Goal: Transaction & Acquisition: Purchase product/service

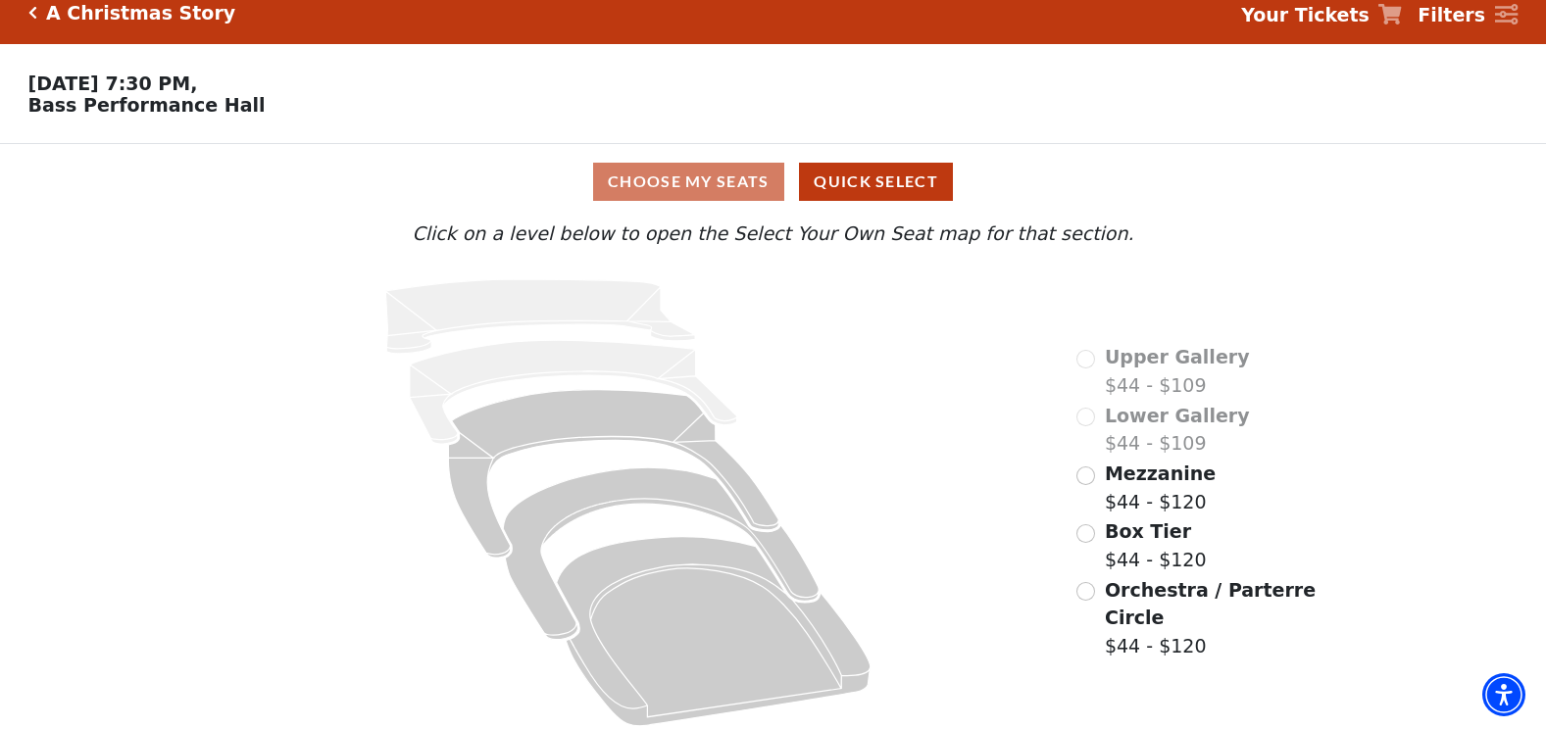
scroll to position [37, 0]
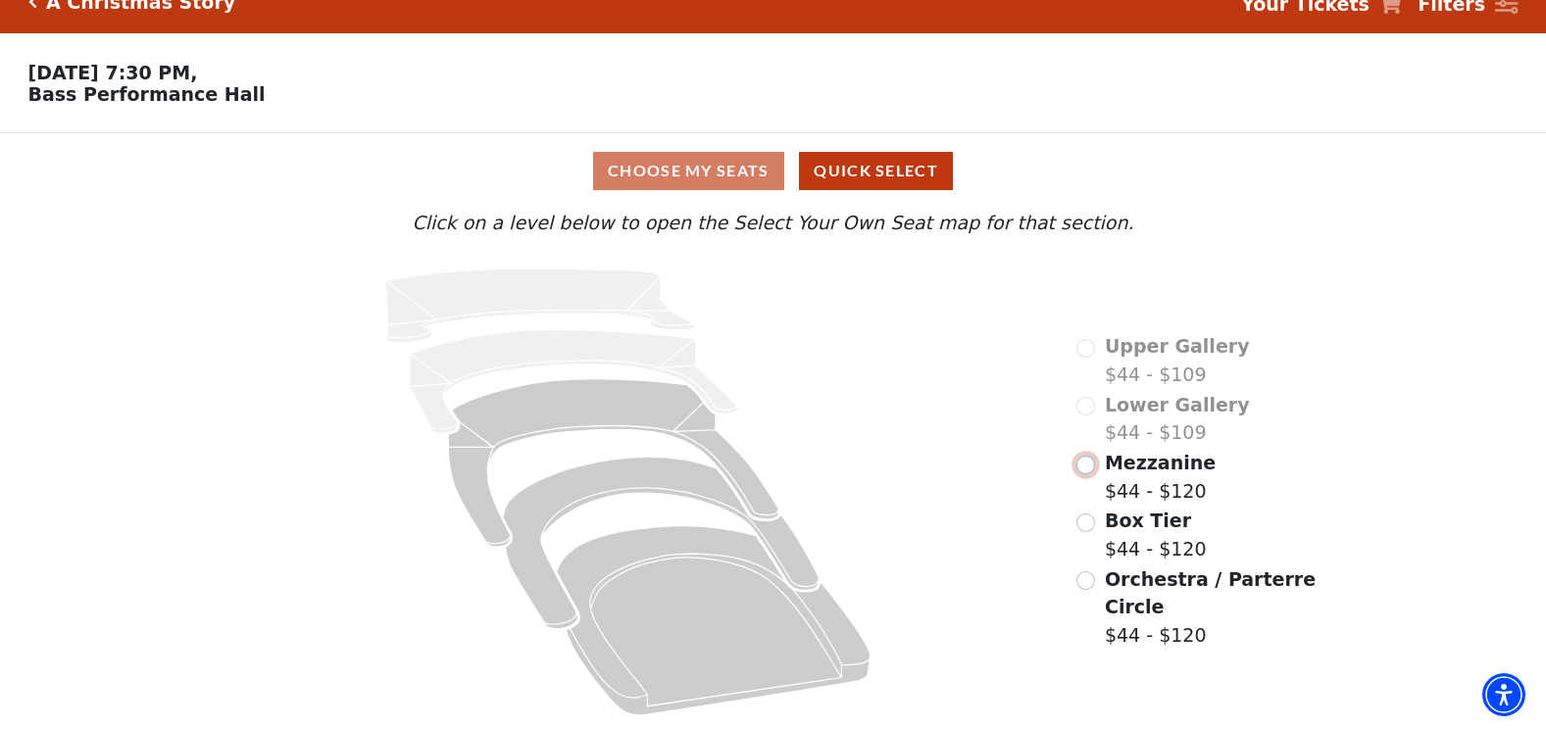
click at [1087, 474] on input "Mezzanine$44 - $120\a" at bounding box center [1085, 465] width 19 height 19
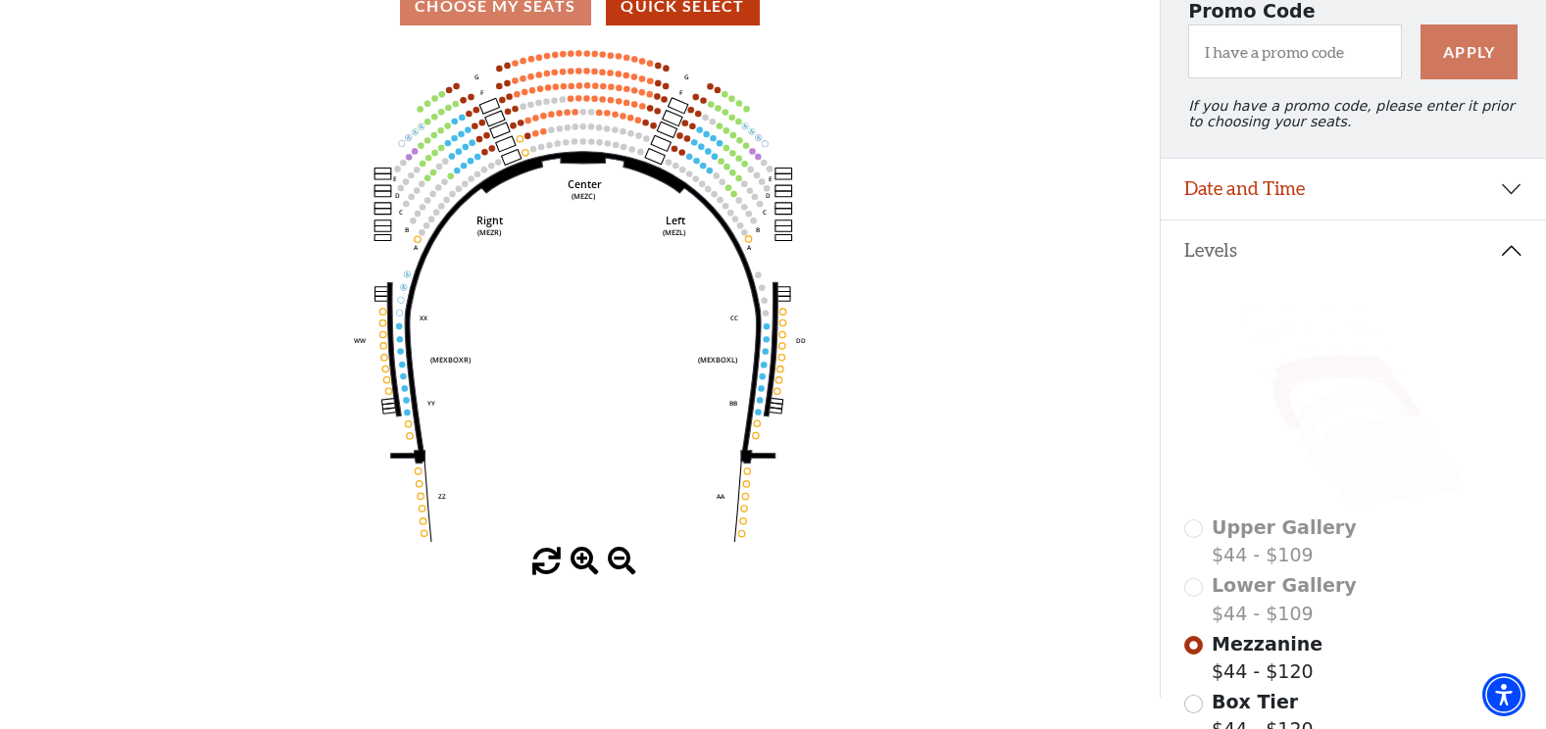
scroll to position [196, 0]
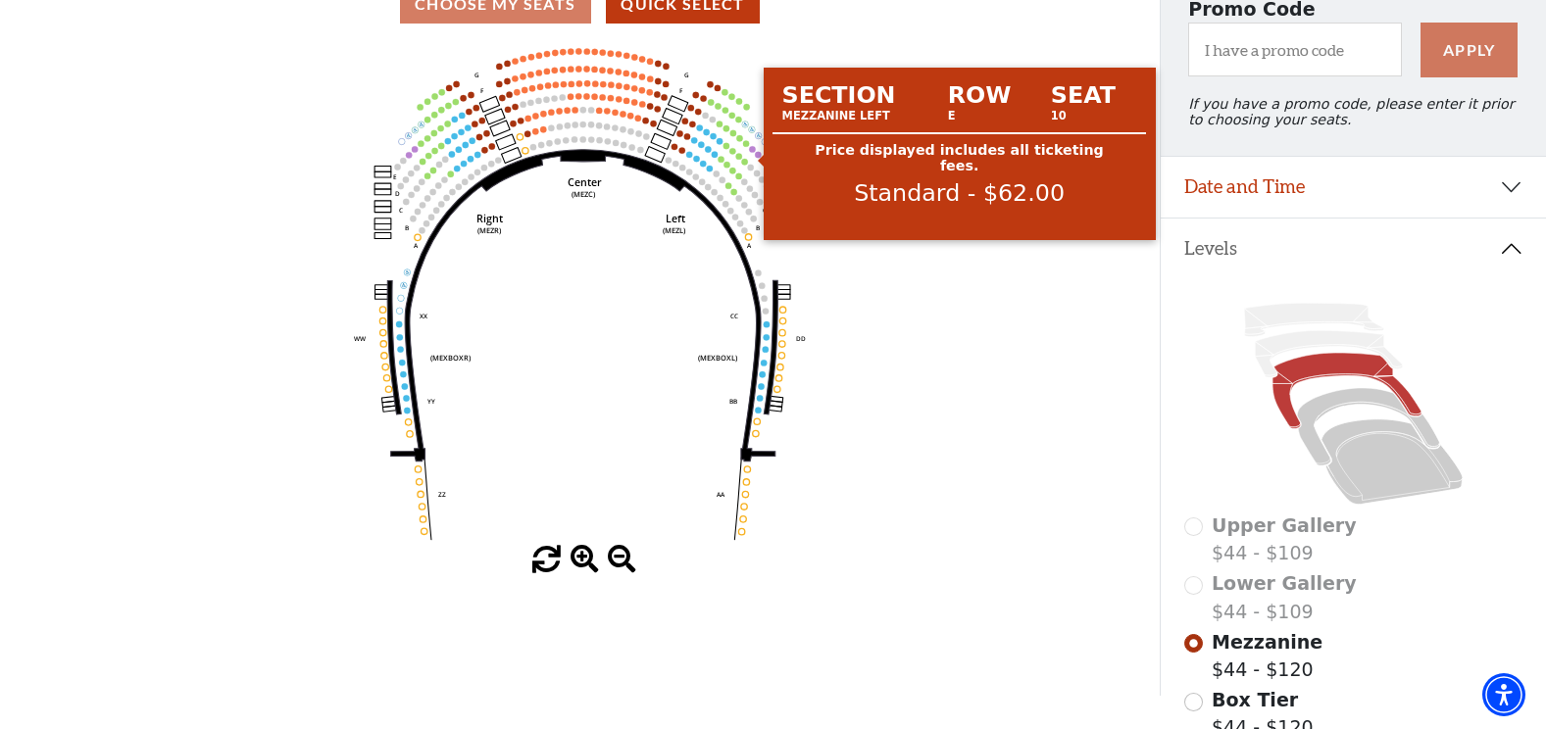
click at [753, 152] on circle at bounding box center [752, 149] width 6 height 6
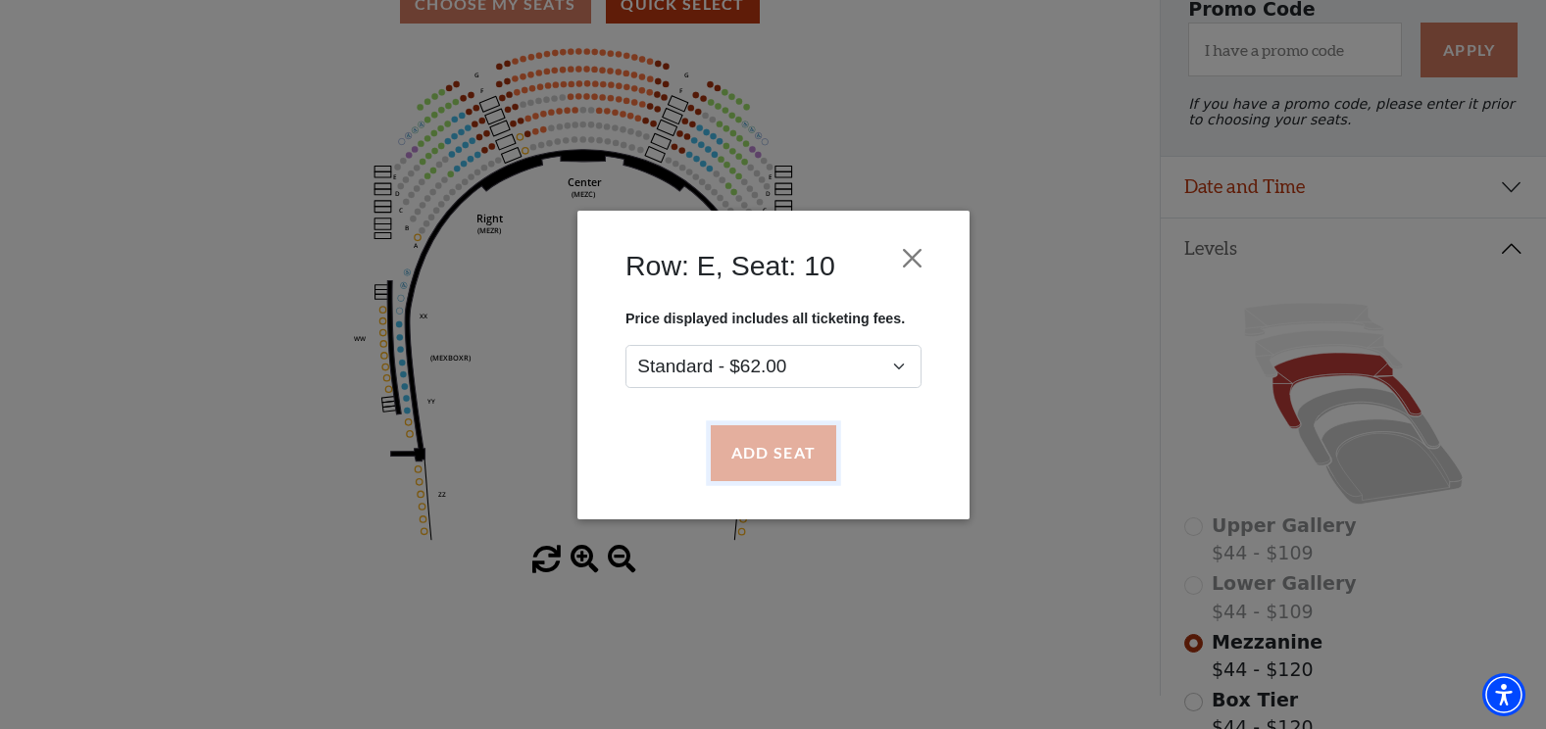
click at [811, 444] on button "Add Seat" at bounding box center [772, 452] width 125 height 55
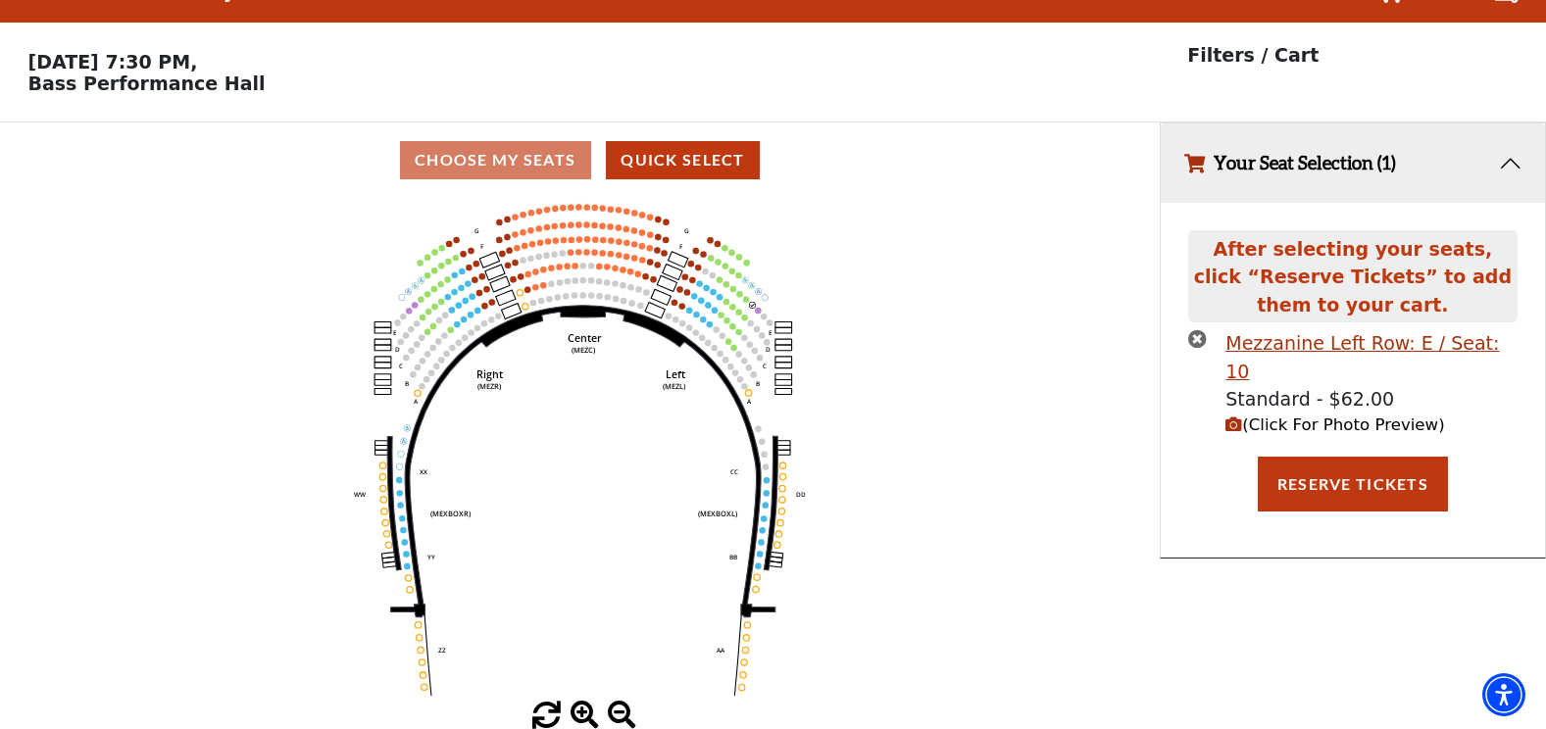
scroll to position [0, 0]
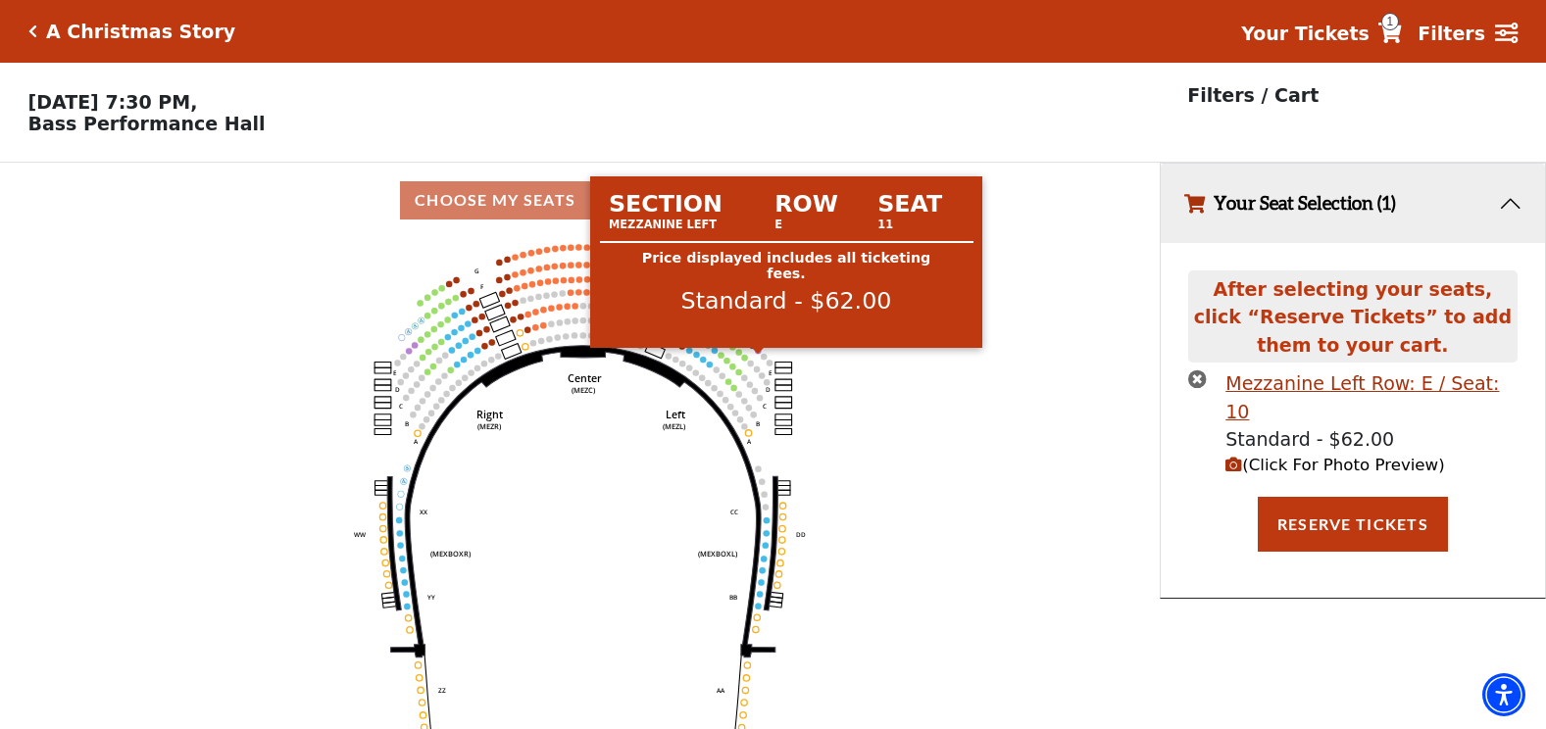
click at [757, 354] on circle at bounding box center [758, 351] width 6 height 6
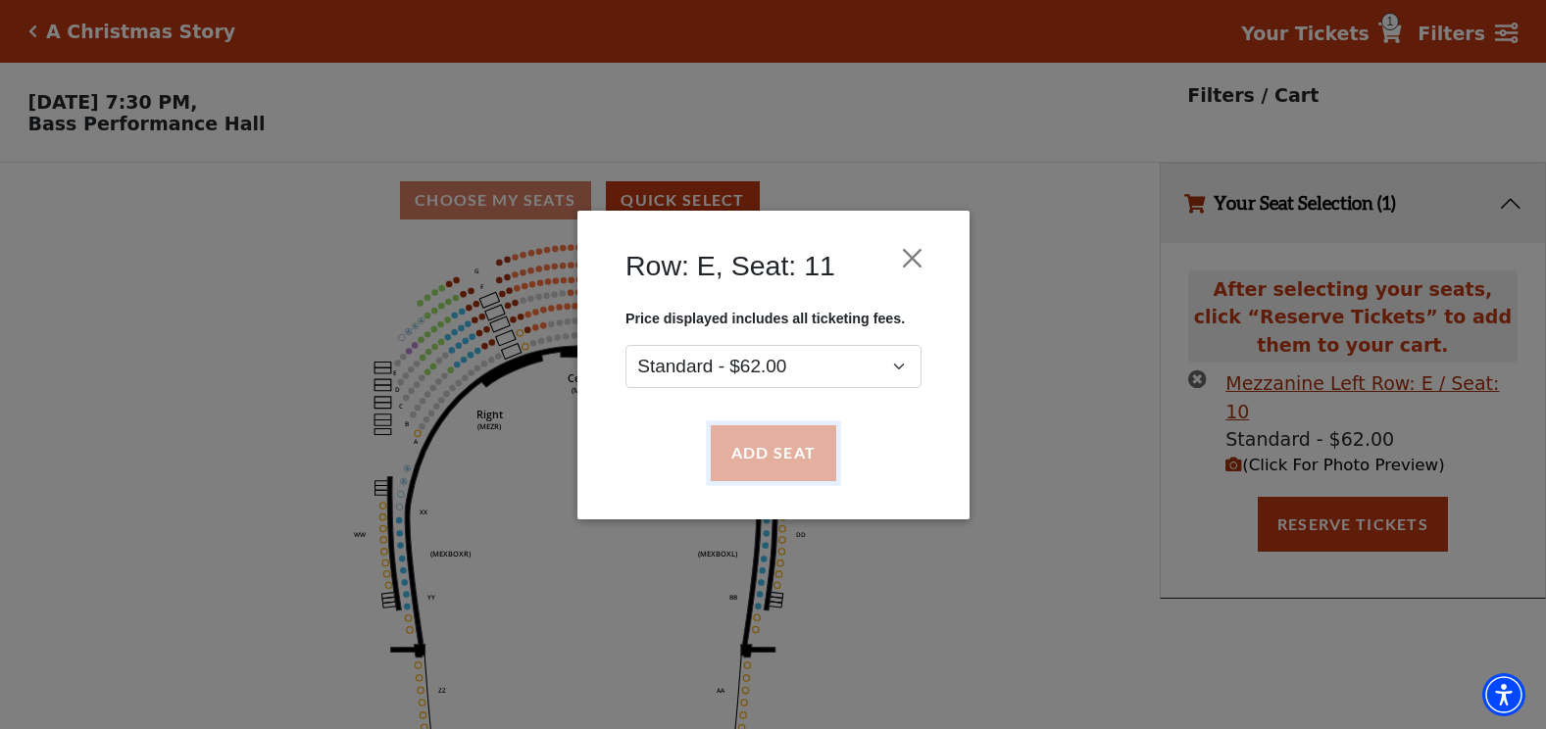
click at [773, 460] on button "Add Seat" at bounding box center [772, 452] width 125 height 55
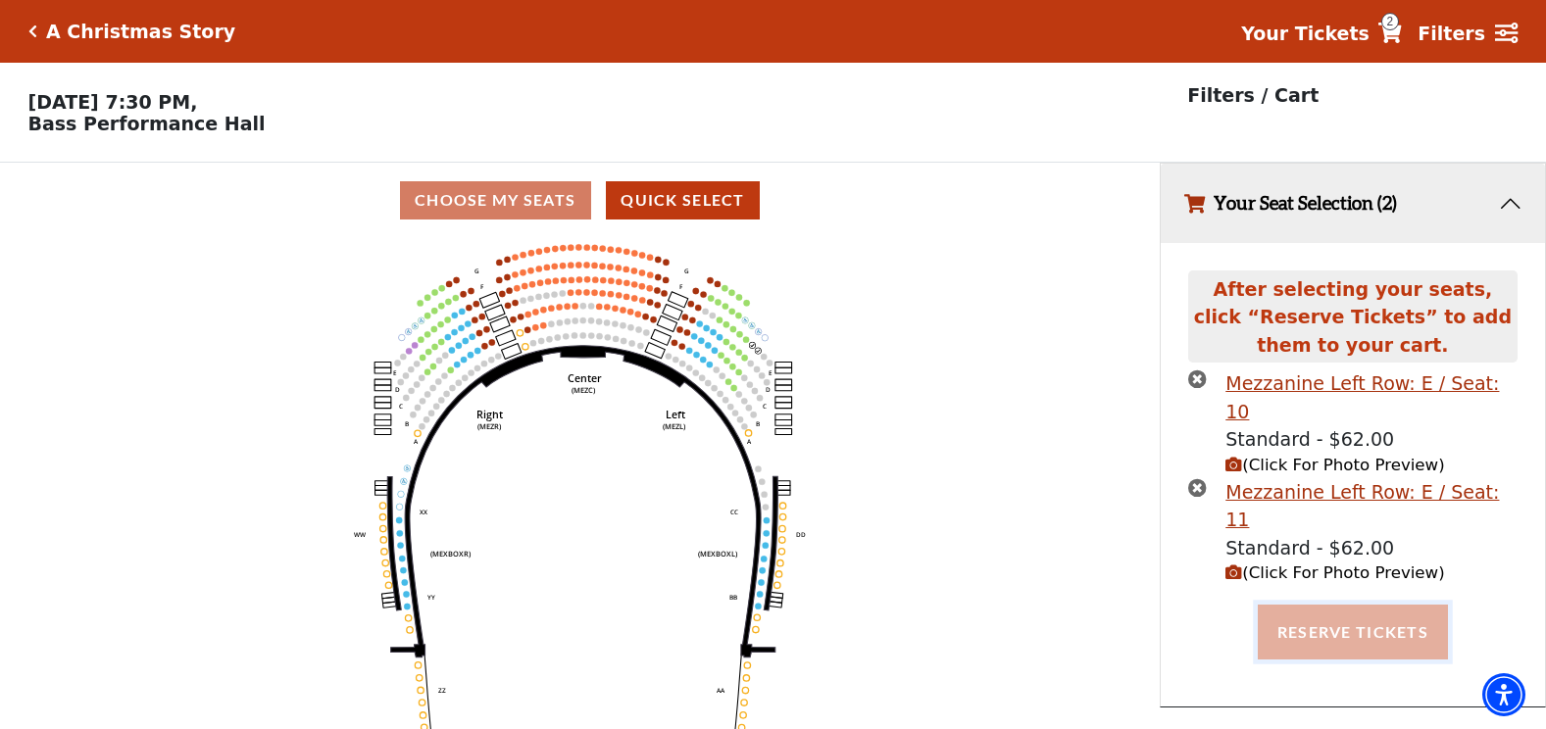
click at [1351, 605] on button "Reserve Tickets" at bounding box center [1353, 632] width 190 height 55
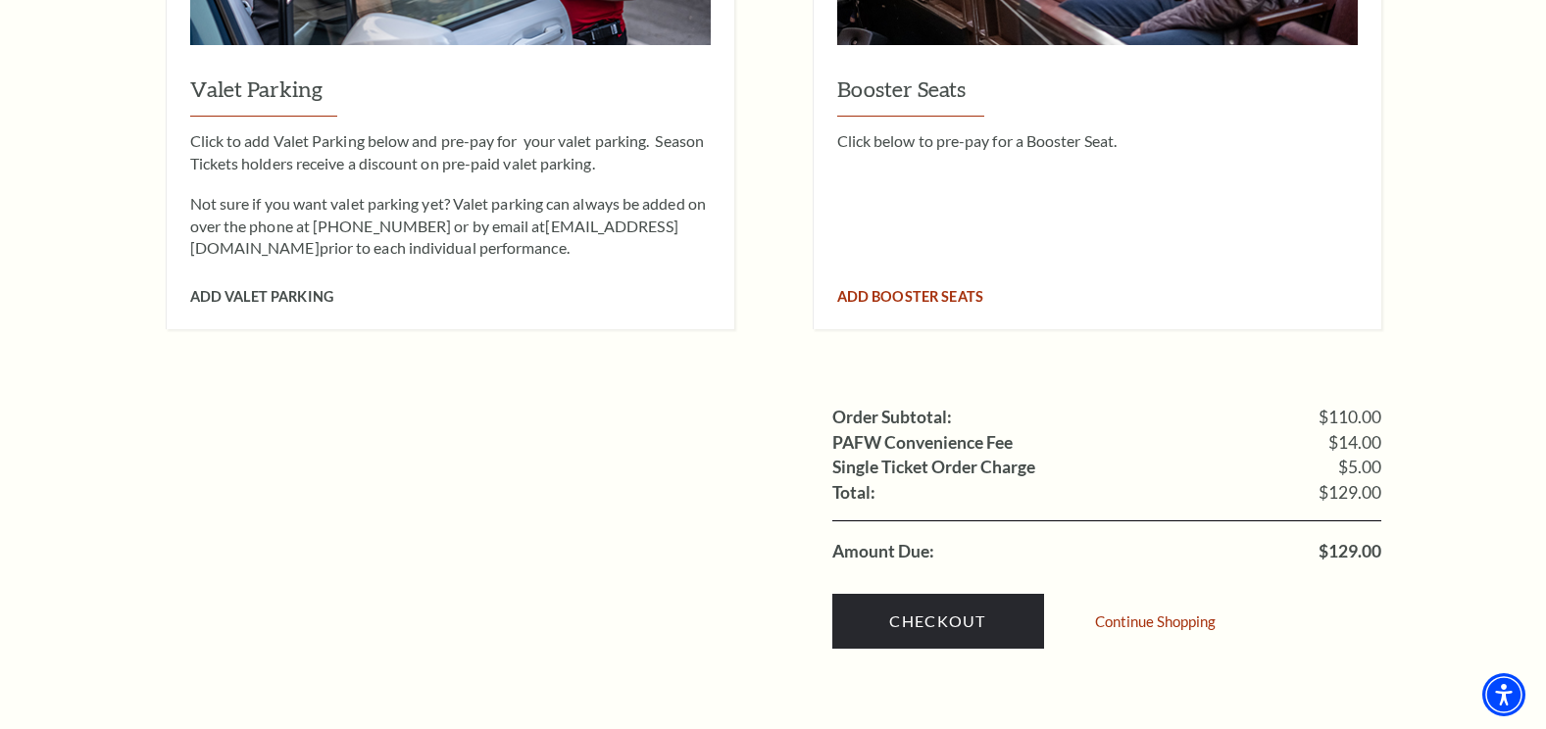
scroll to position [1764, 0]
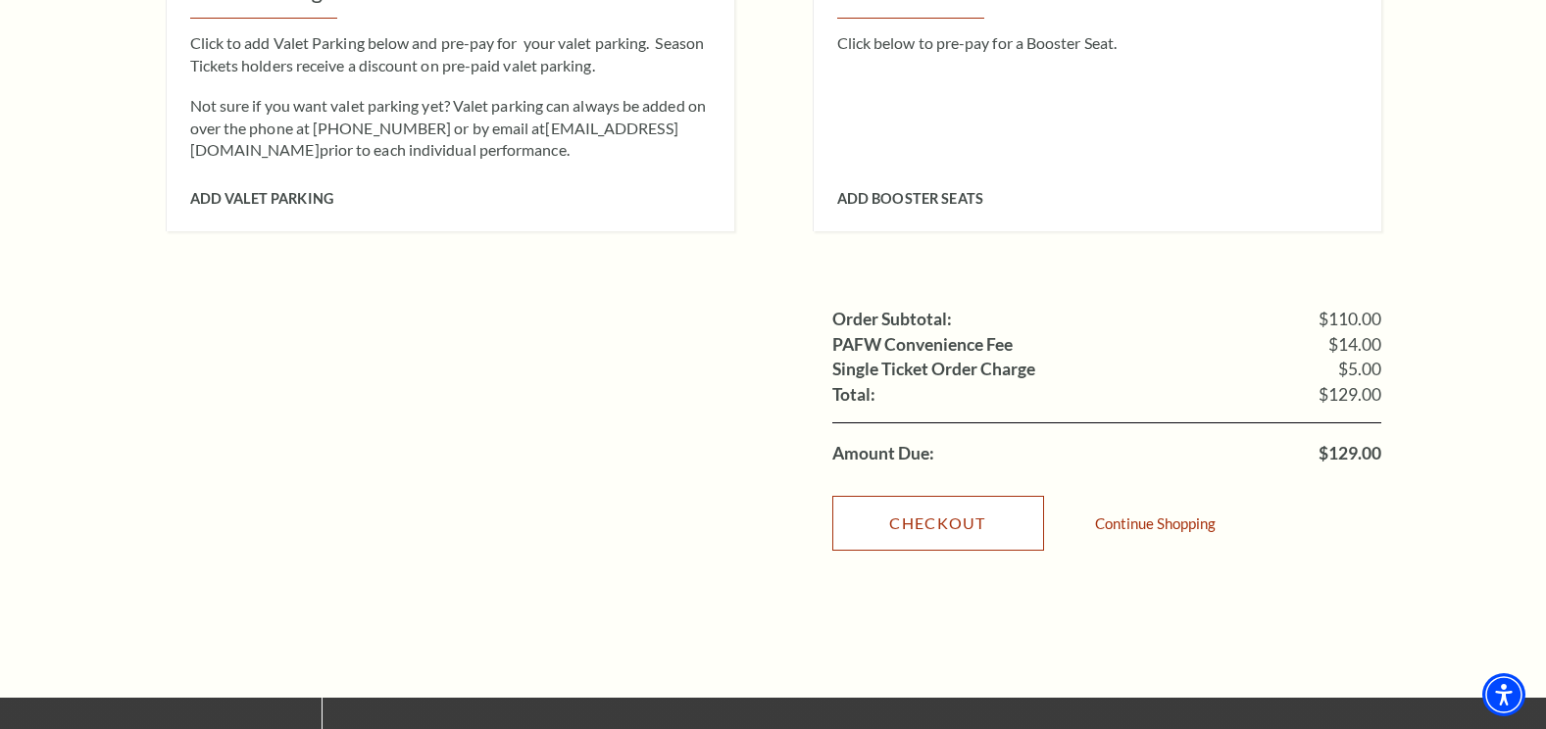
click at [933, 496] on link "Checkout" at bounding box center [938, 523] width 212 height 55
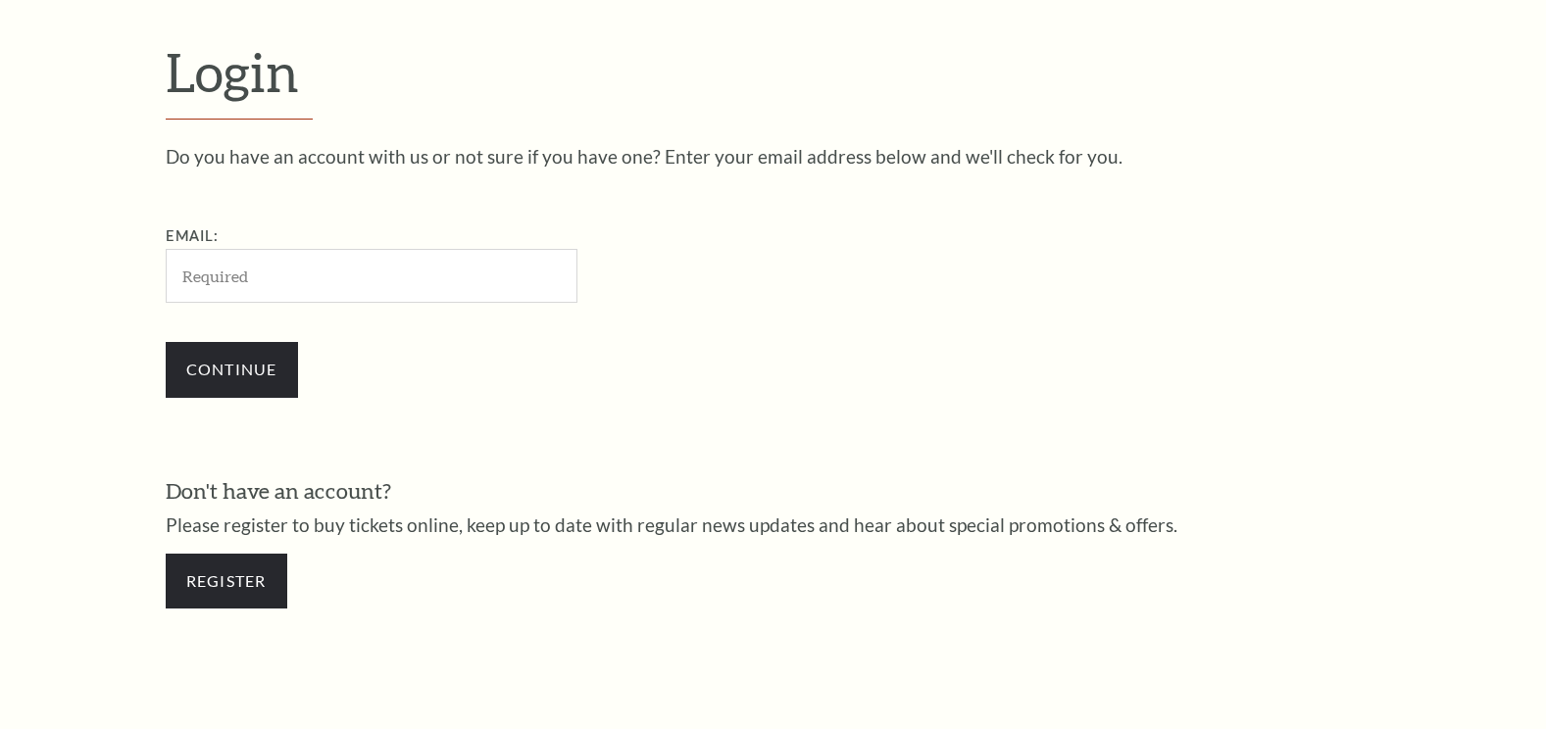
scroll to position [592, 0]
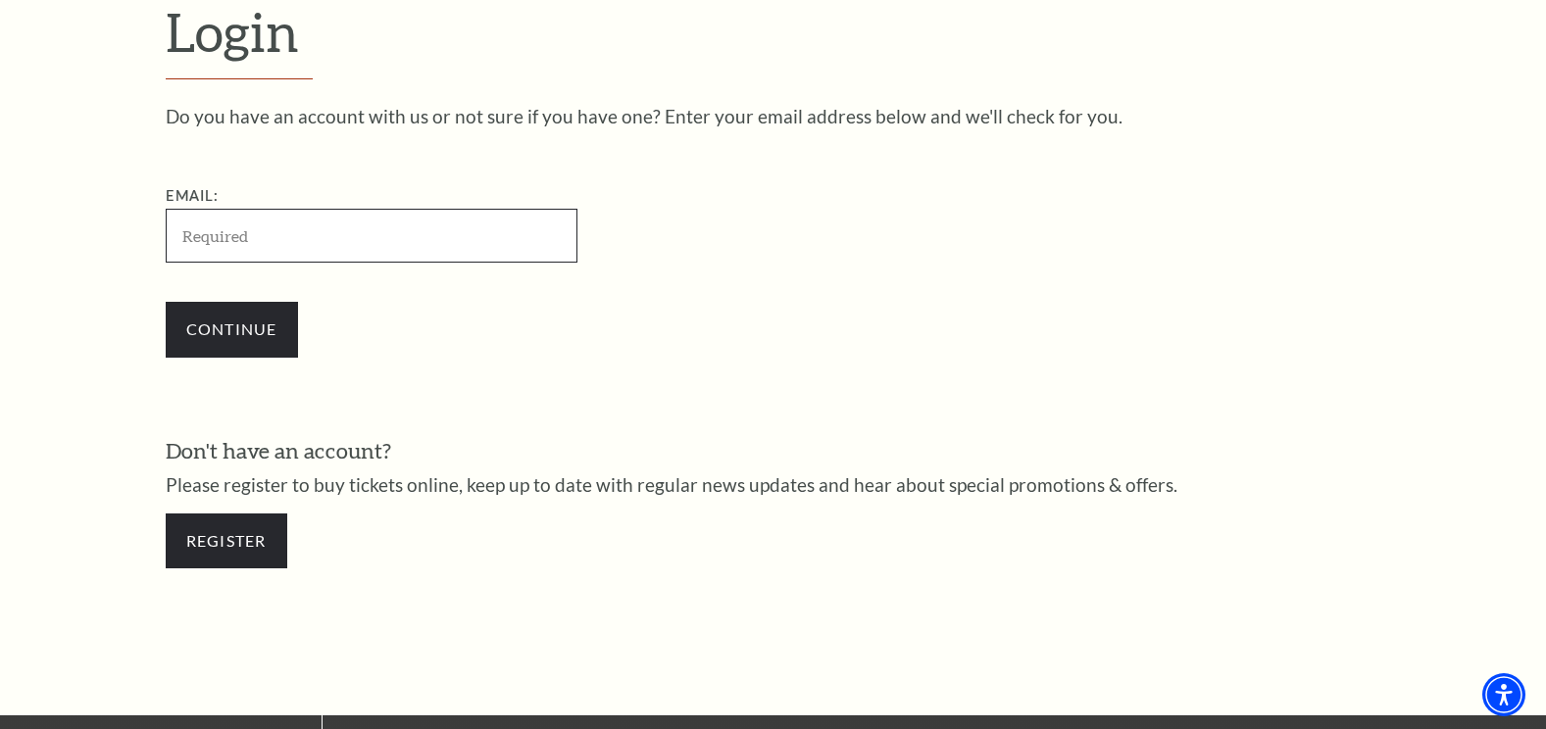
paste input "retiredhandyman163@gmail.com"
type input "[EMAIL_ADDRESS][DOMAIN_NAME]"
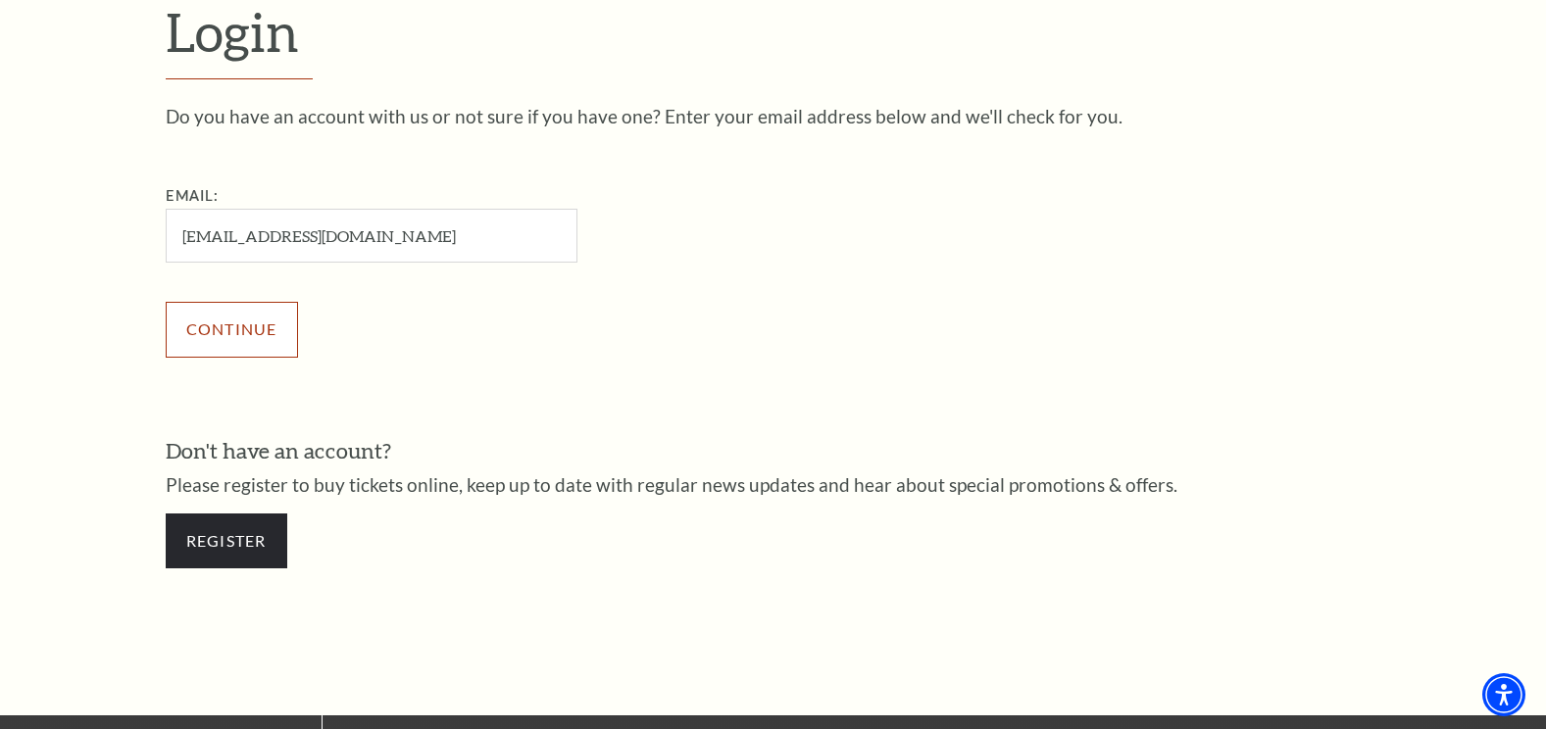
click at [266, 332] on input "Continue" at bounding box center [232, 329] width 132 height 55
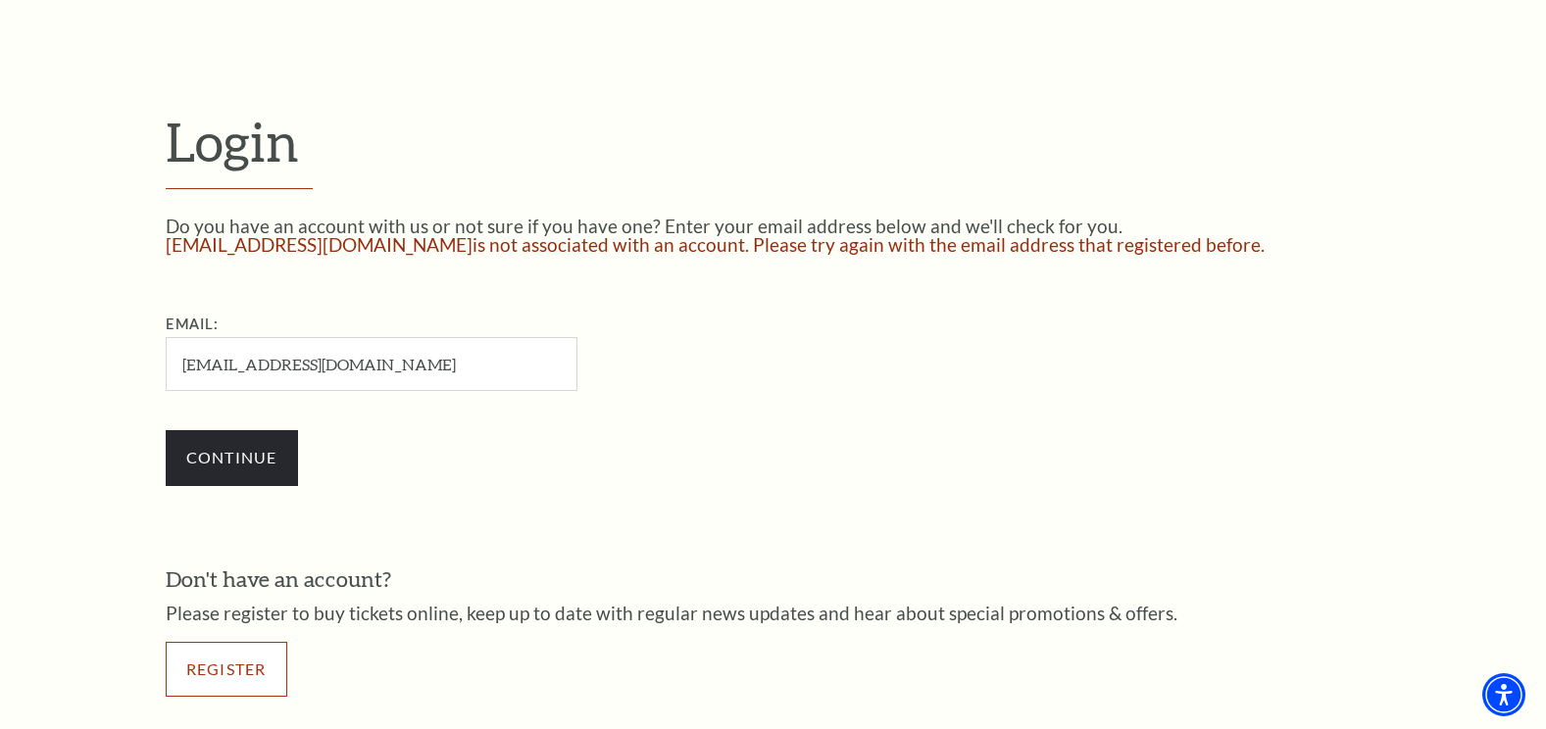
click at [220, 668] on link "Register" at bounding box center [227, 669] width 122 height 55
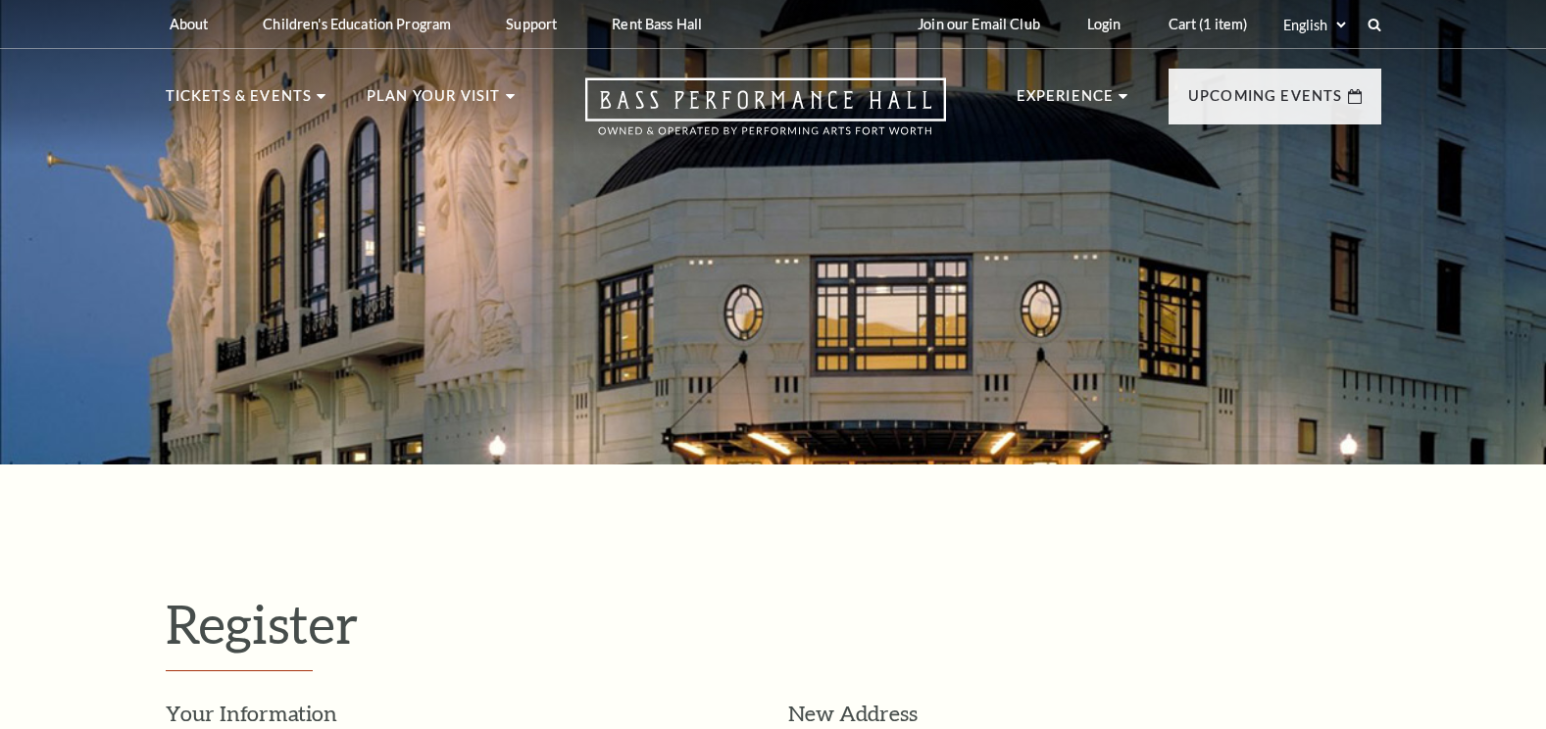
select select "1"
select select "[GEOGRAPHIC_DATA]"
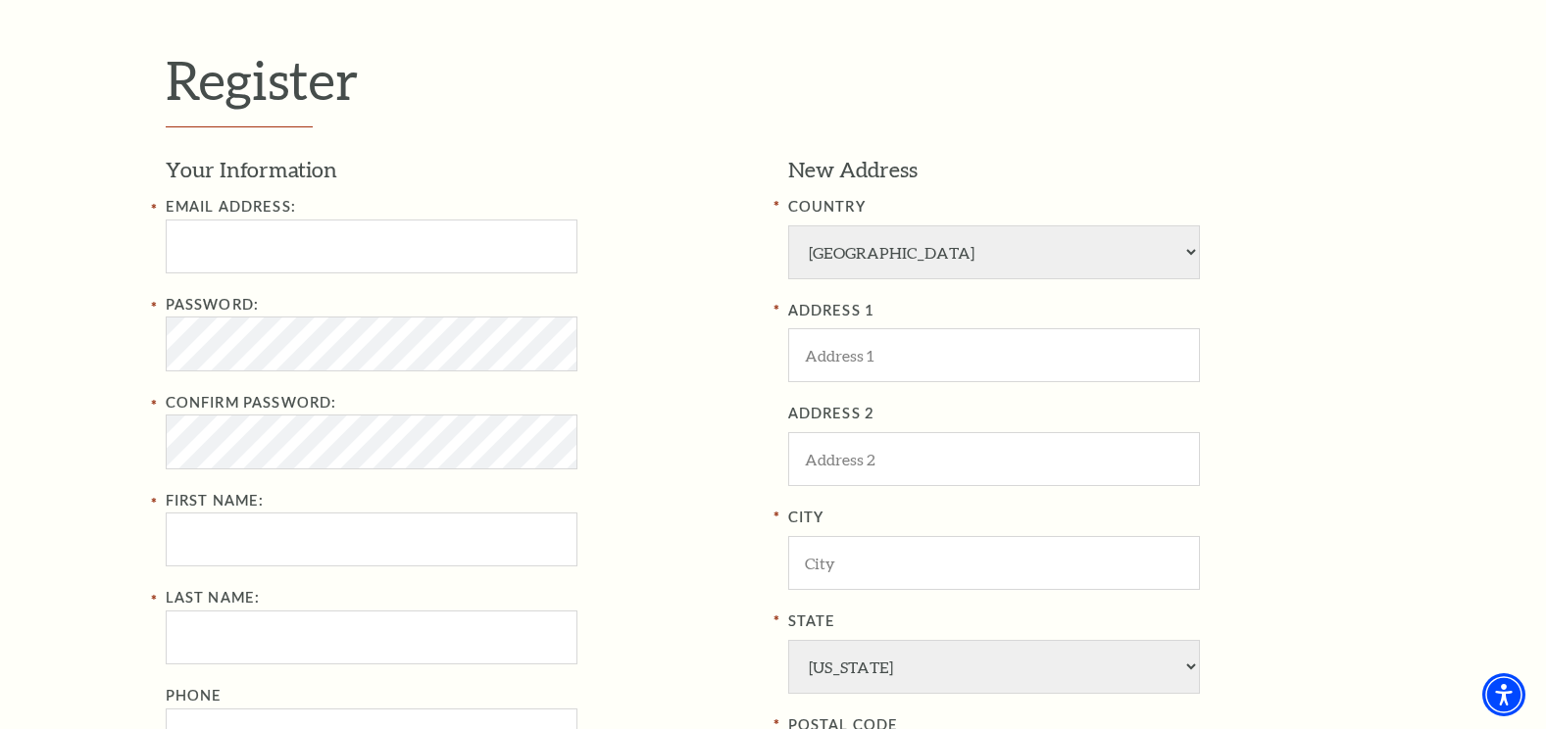
scroll to position [588, 0]
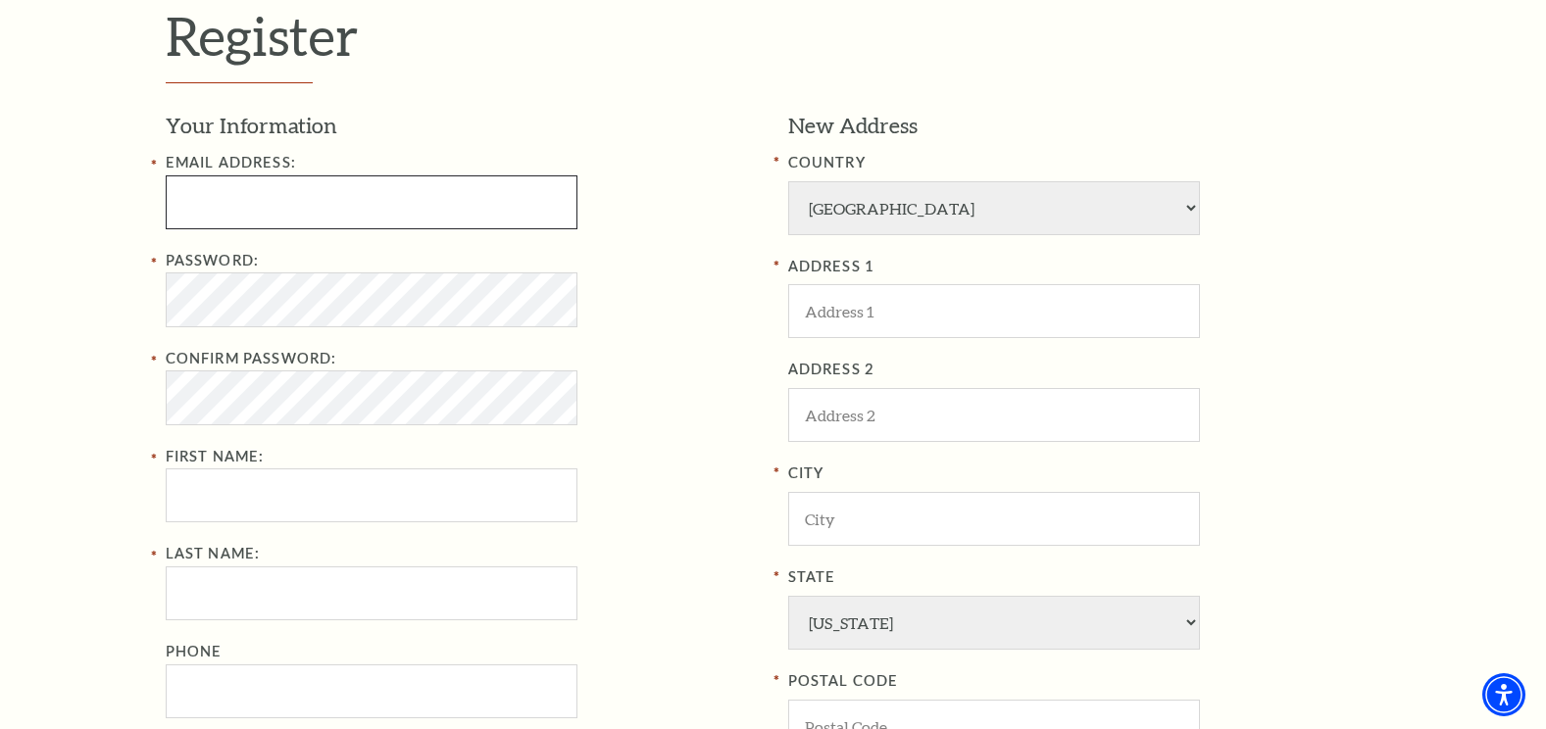
paste input "retiredhandyman163@gmail.com"
type input "retiredhandyman163@gmail.com"
click at [257, 492] on input "First Name:" at bounding box center [372, 496] width 412 height 54
type input "Mark"
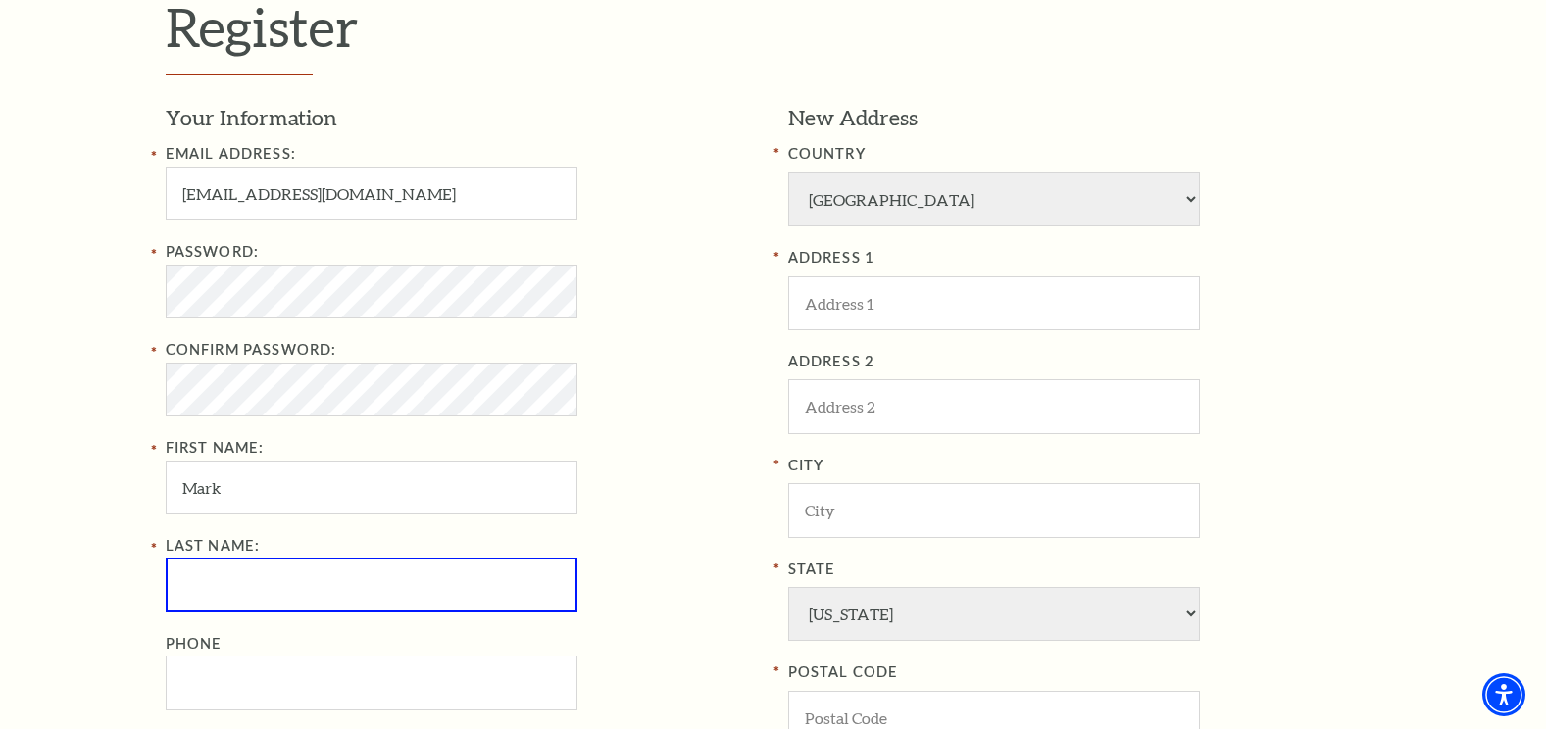
scroll to position [579, 0]
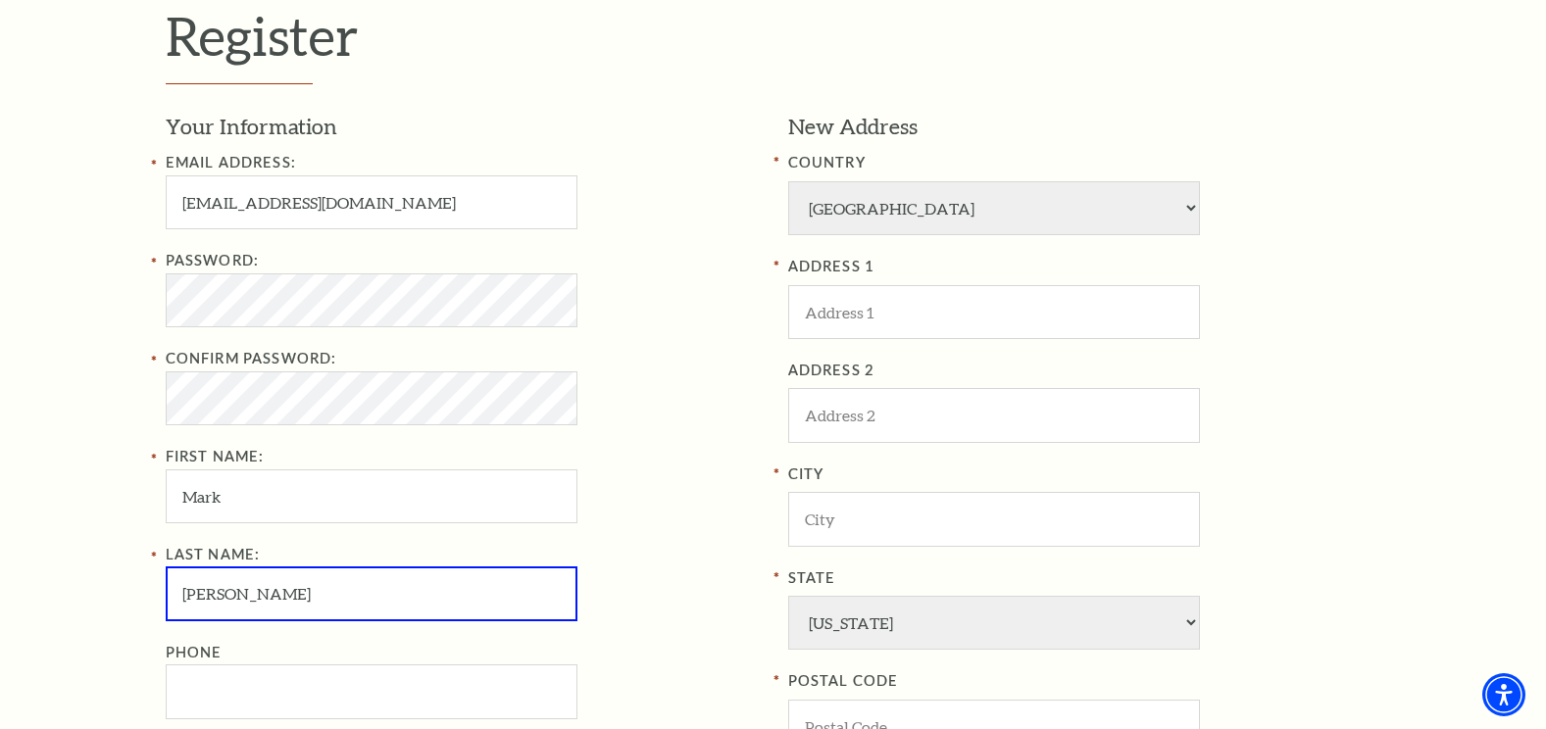
type input "Morrell"
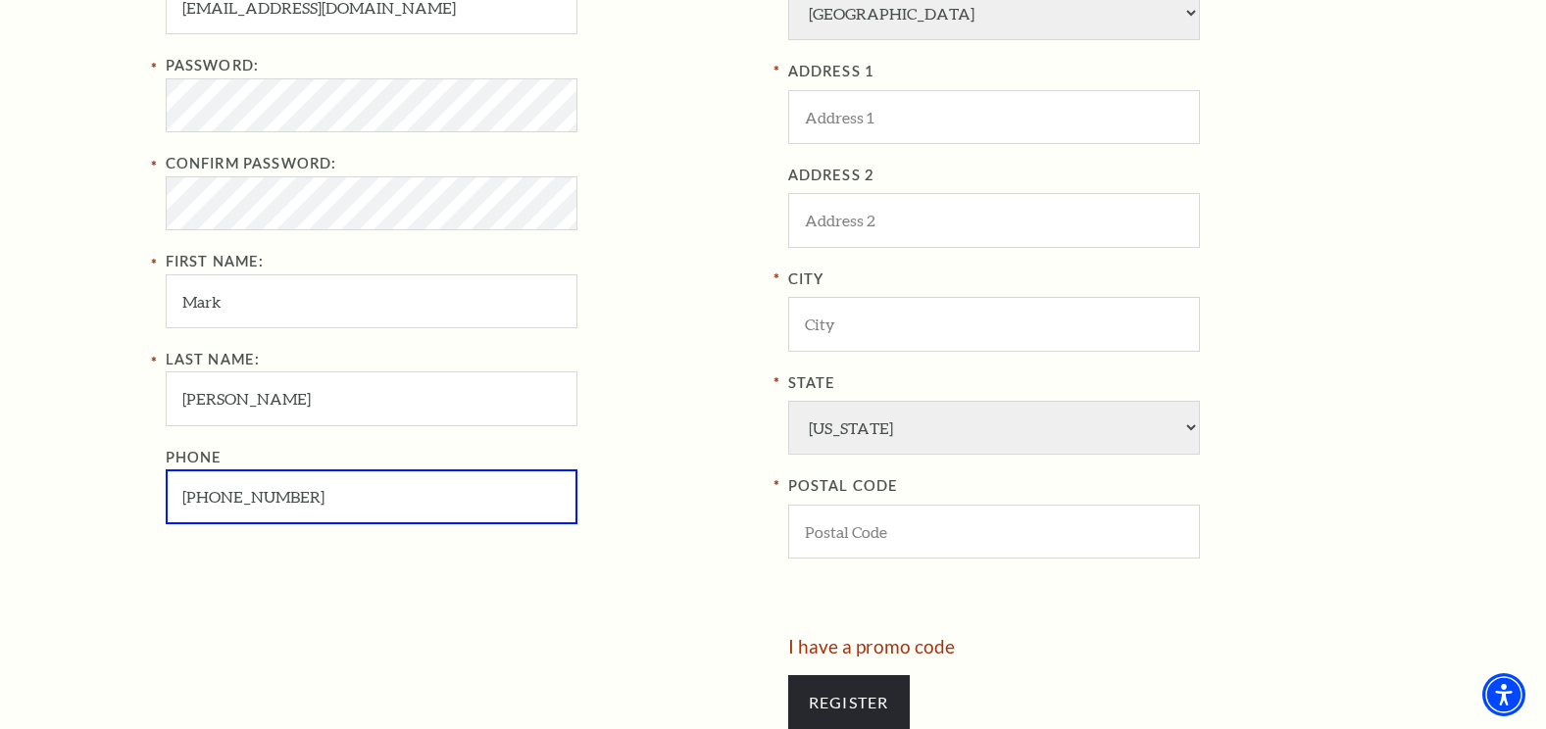
scroll to position [775, 0]
type input "817-204-3472"
click at [914, 116] on input "ADDRESS 1" at bounding box center [994, 116] width 412 height 54
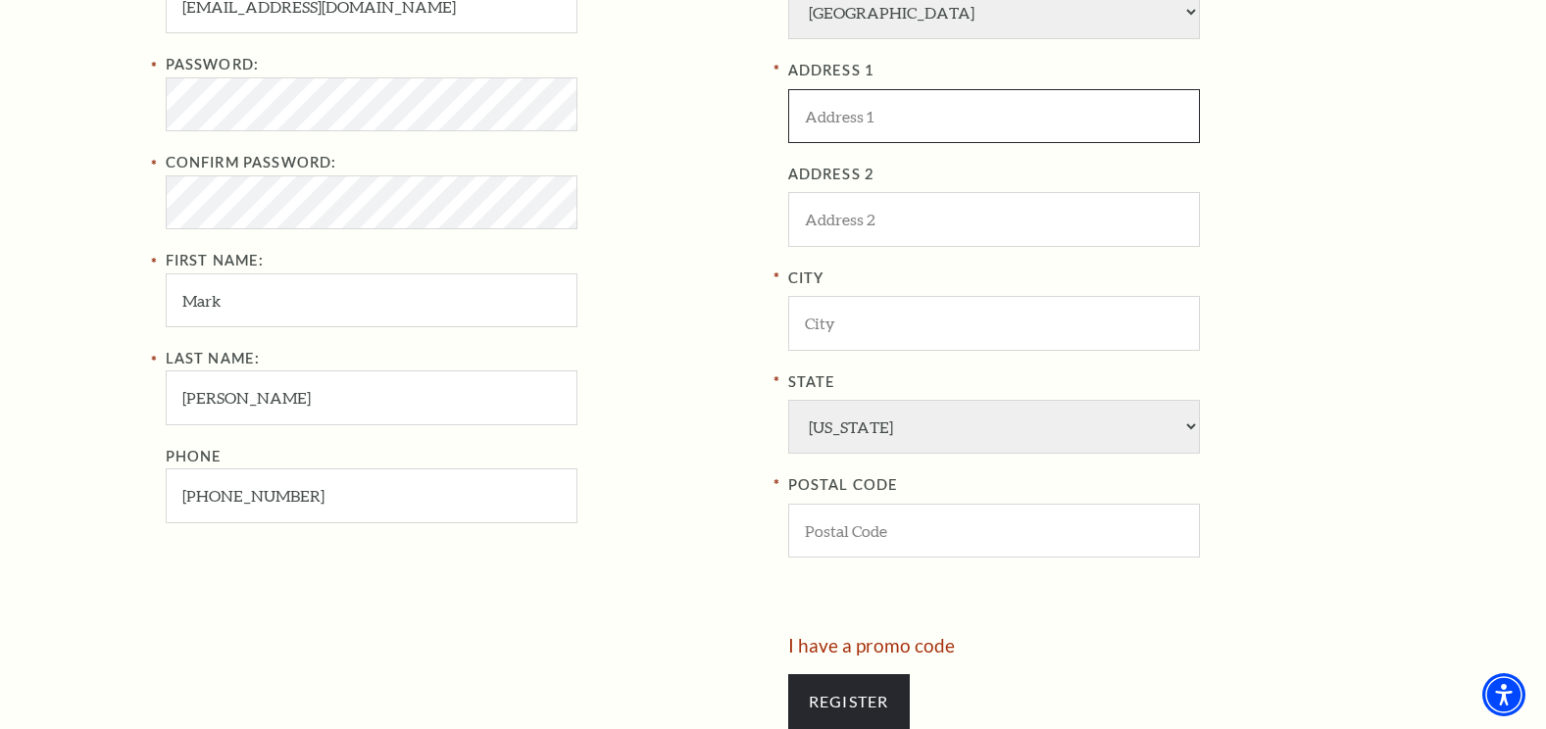
type input "3117 Colts Foot St"
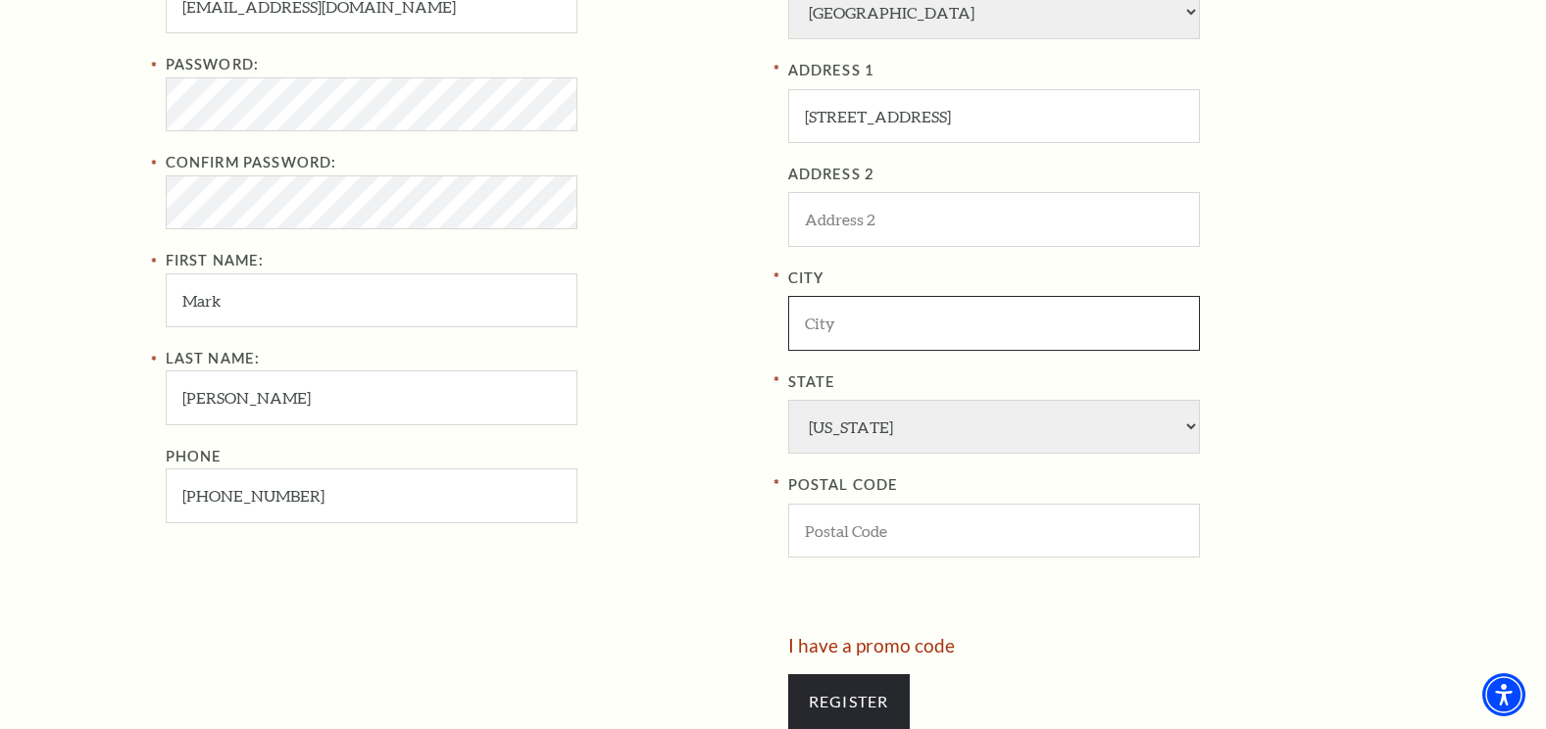
type input "Fort Worth"
type input "76244"
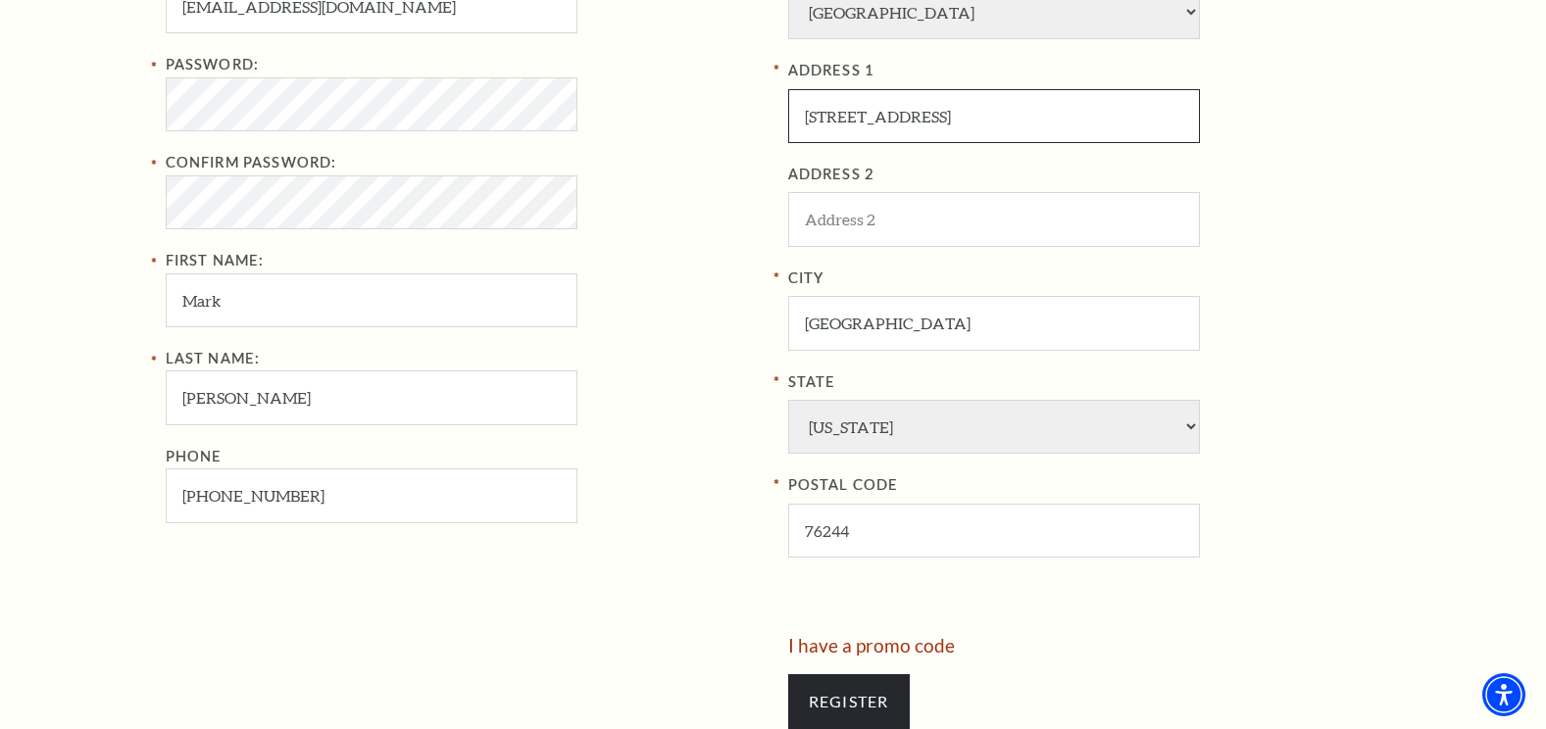
type input "6557 Sand Wedge Ct,"
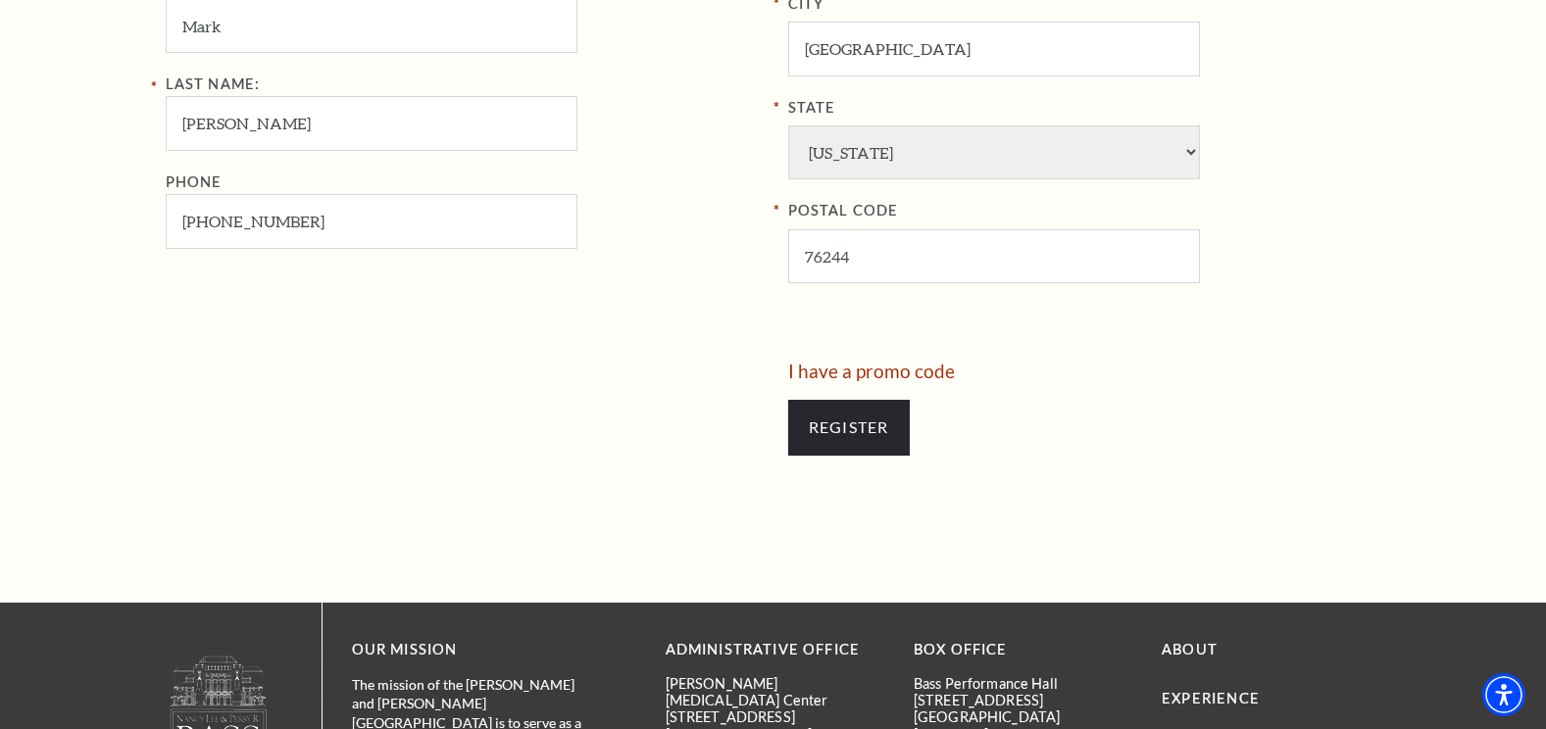
scroll to position [1069, 0]
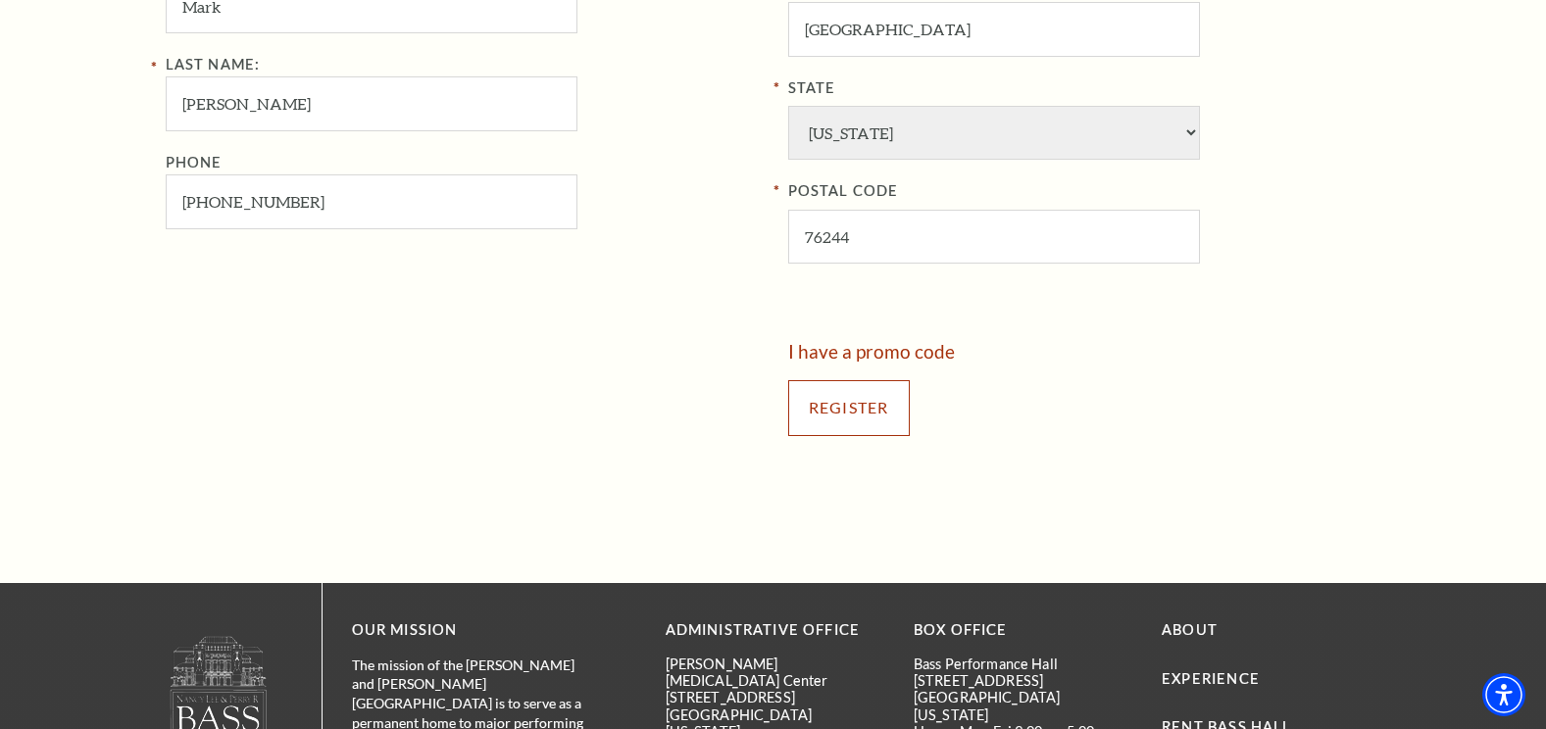
click at [856, 409] on input "Register" at bounding box center [849, 407] width 122 height 55
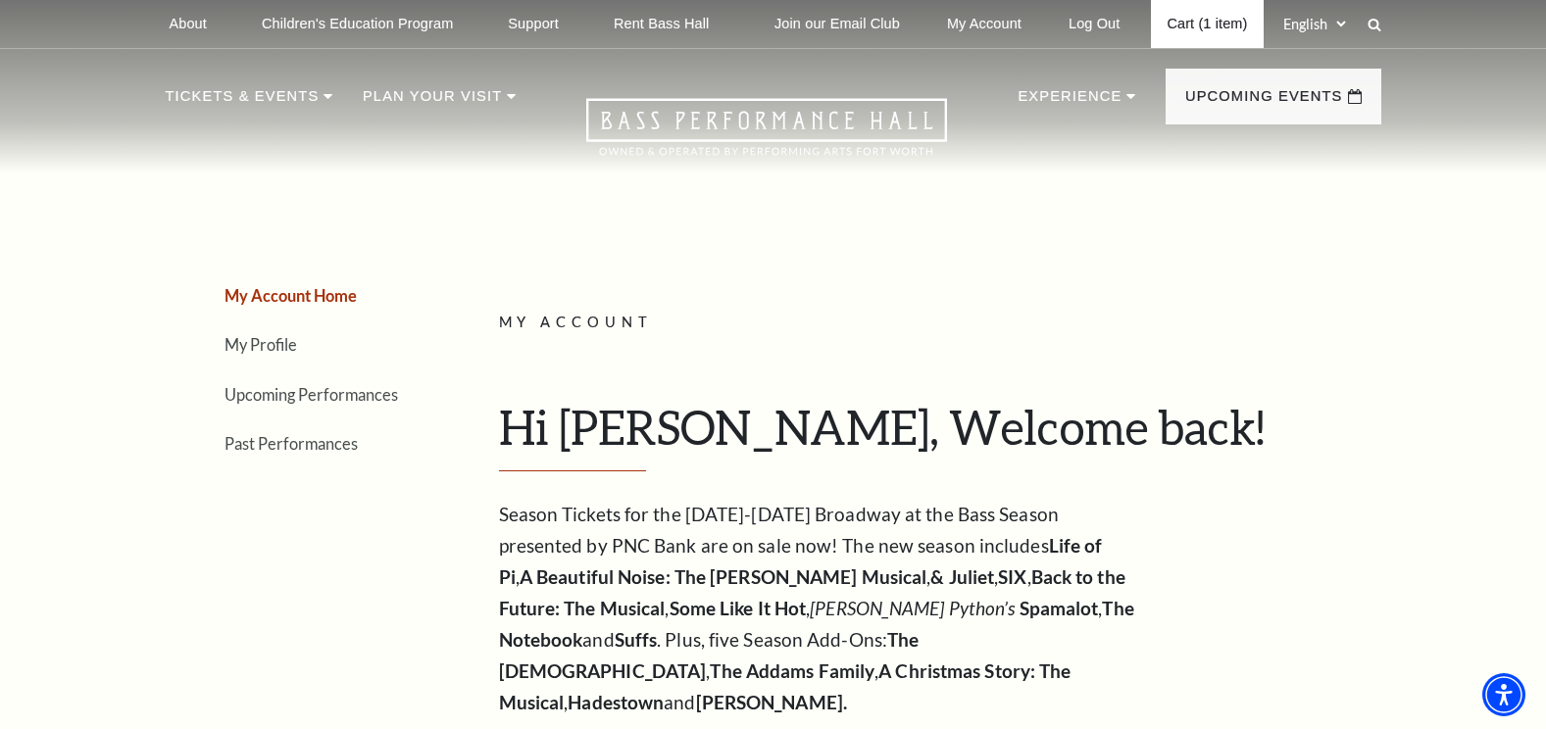
click at [1207, 21] on link "Cart (1 item)" at bounding box center [1207, 24] width 112 height 48
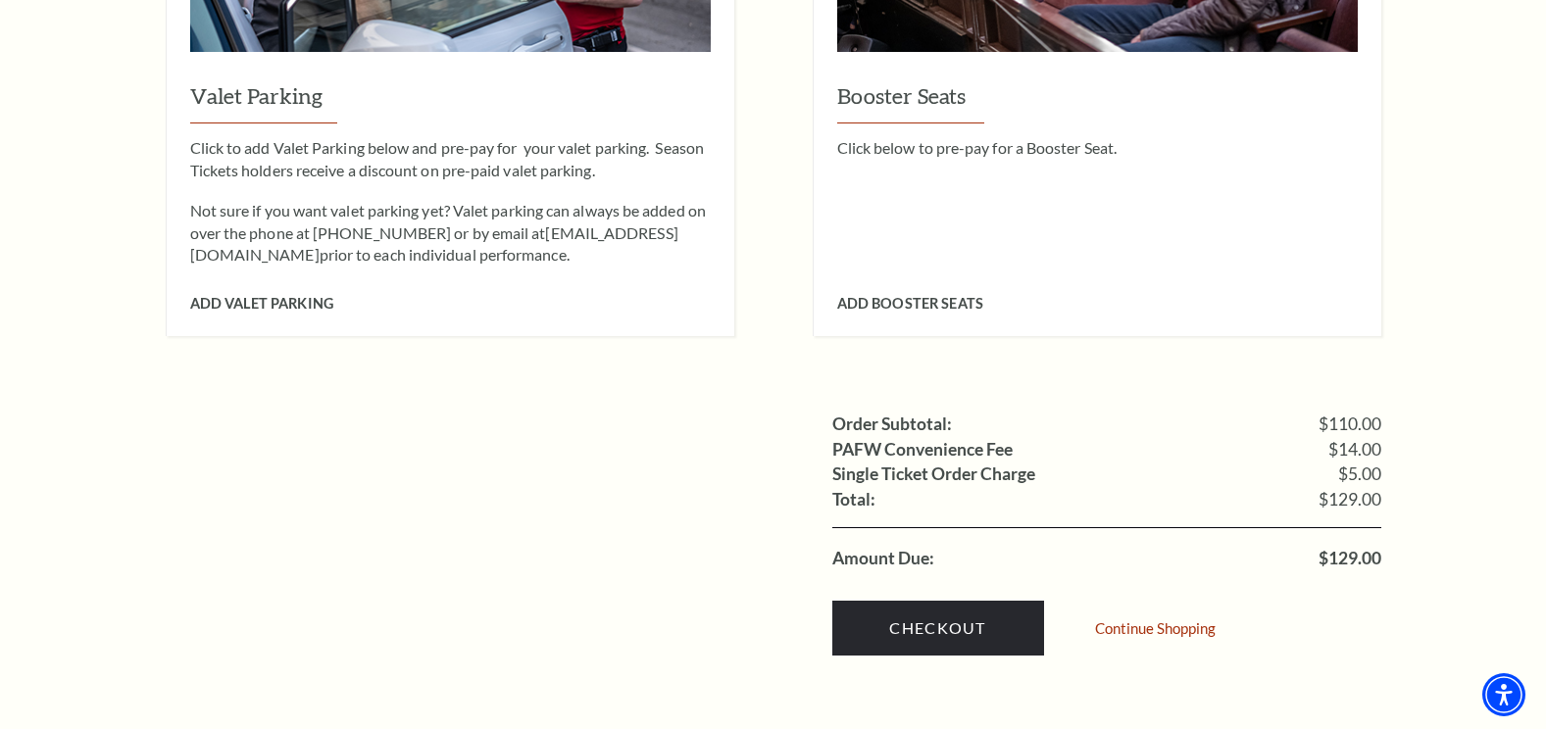
scroll to position [1862, 0]
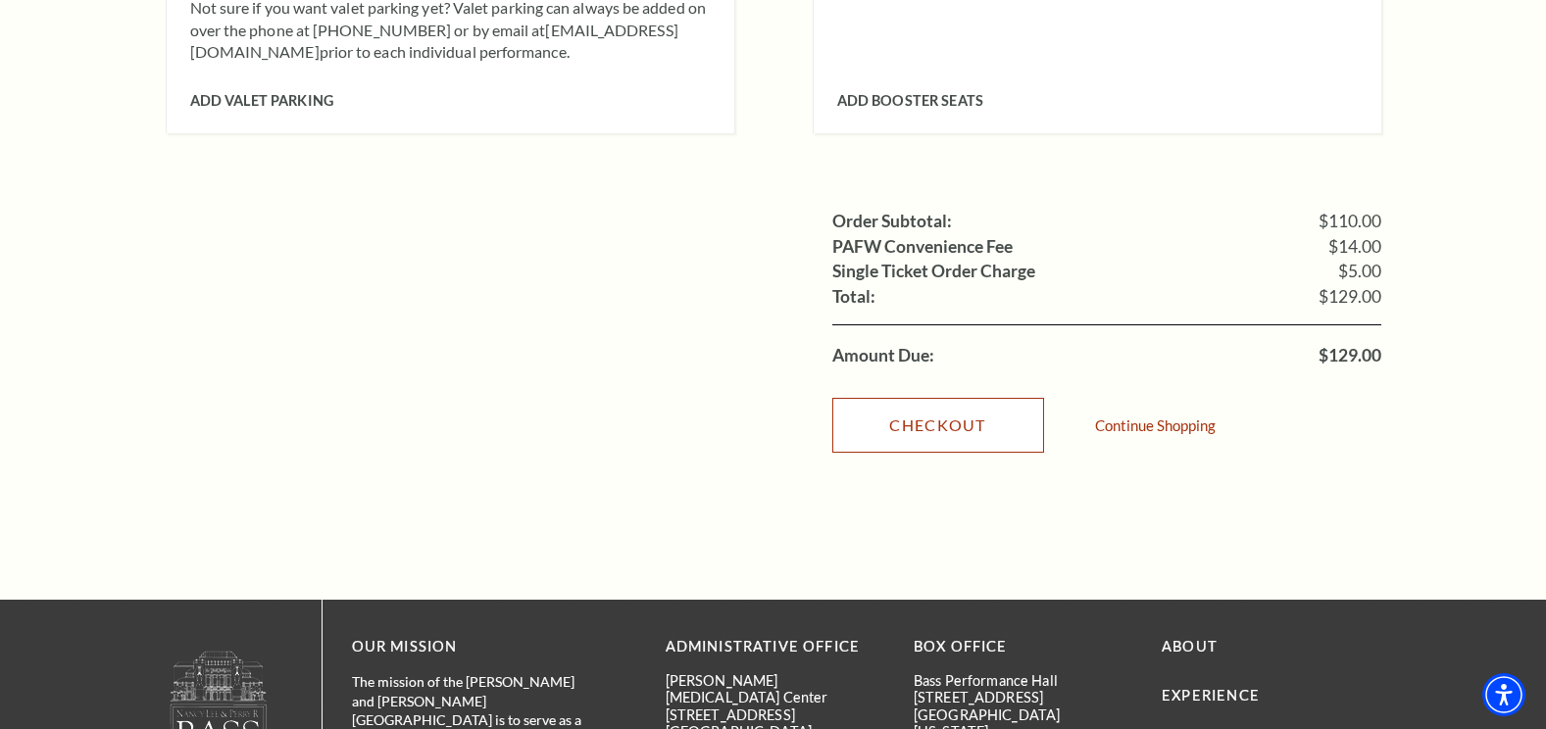
click at [931, 405] on link "Checkout" at bounding box center [938, 425] width 212 height 55
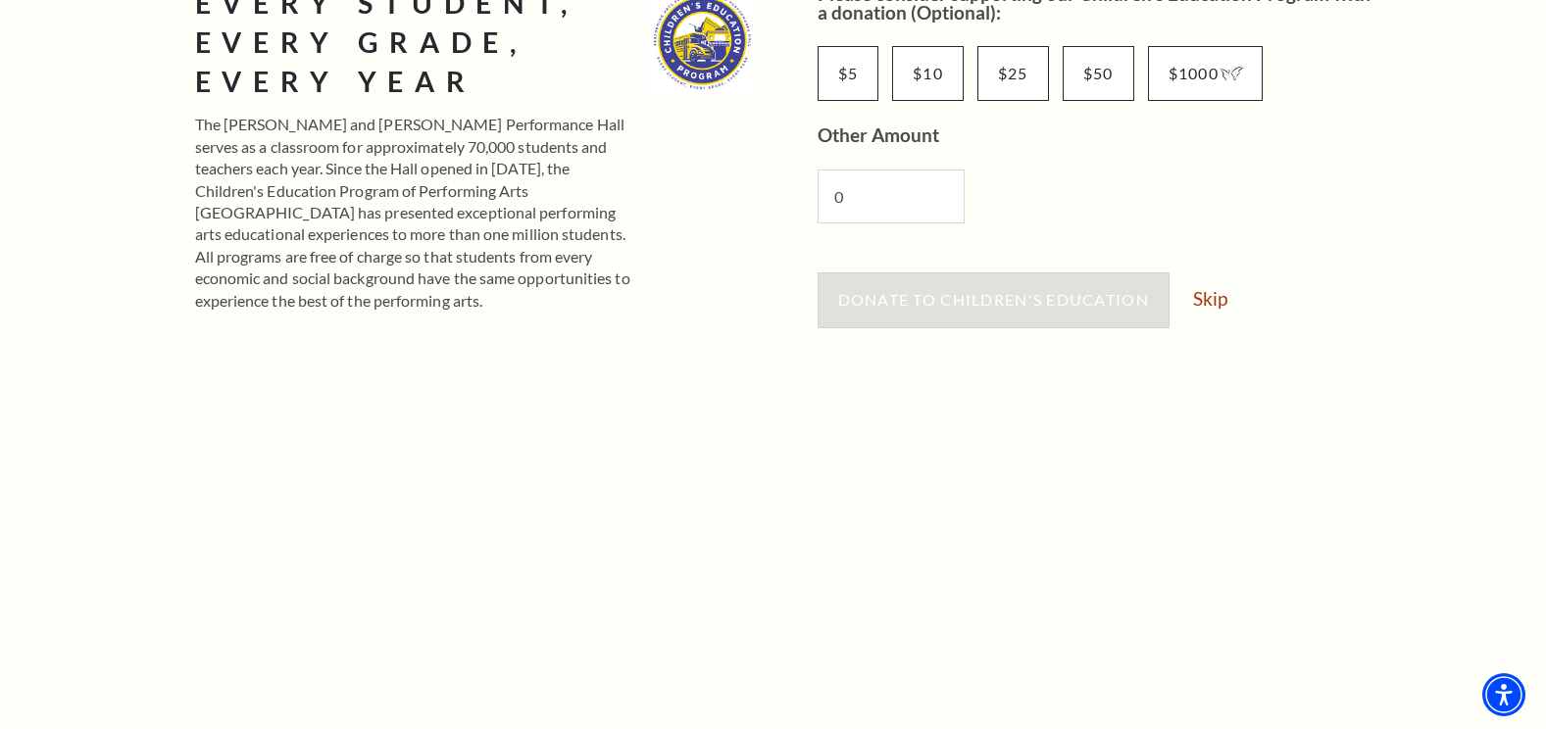
scroll to position [392, 0]
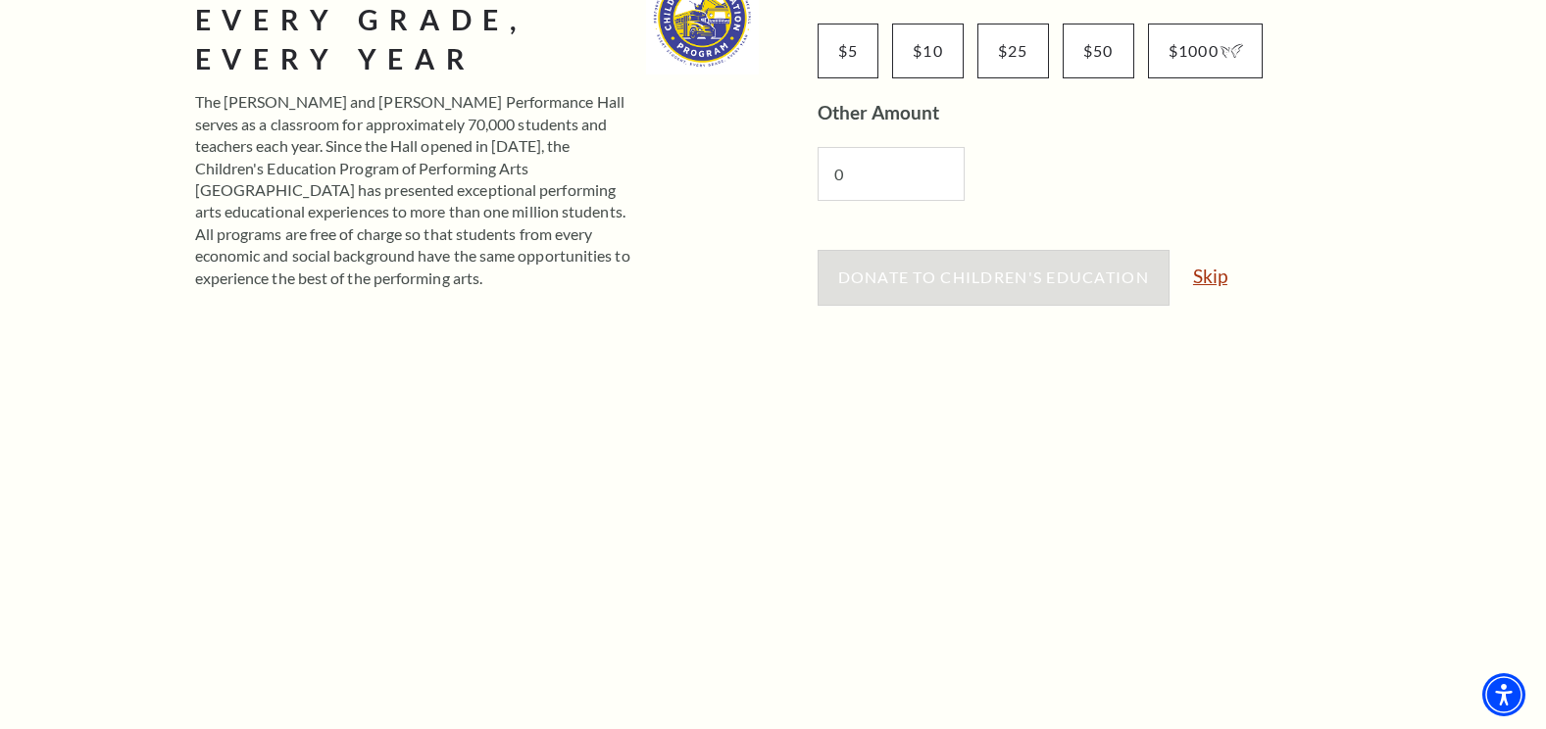
click at [1224, 280] on link "Skip" at bounding box center [1210, 276] width 34 height 19
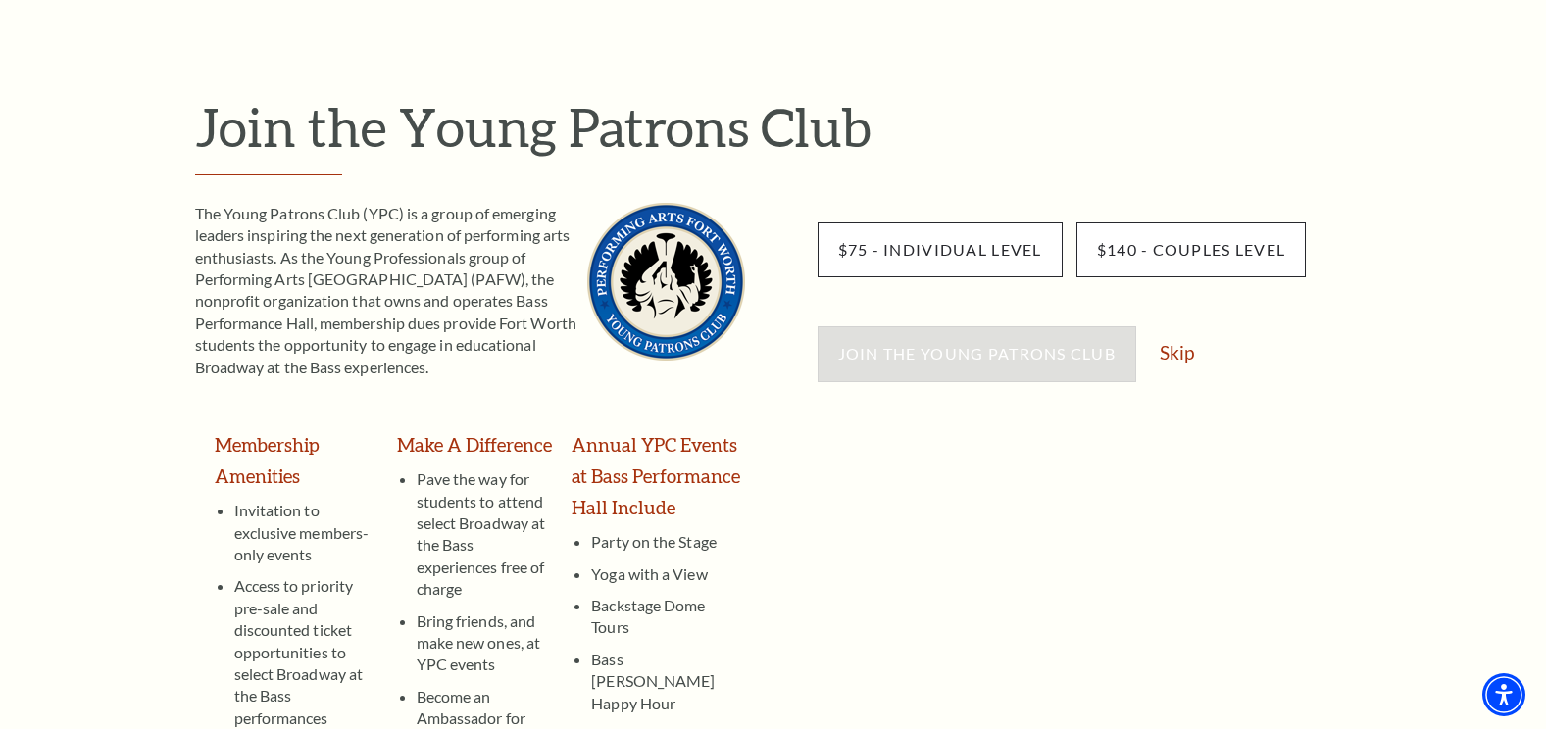
scroll to position [196, 0]
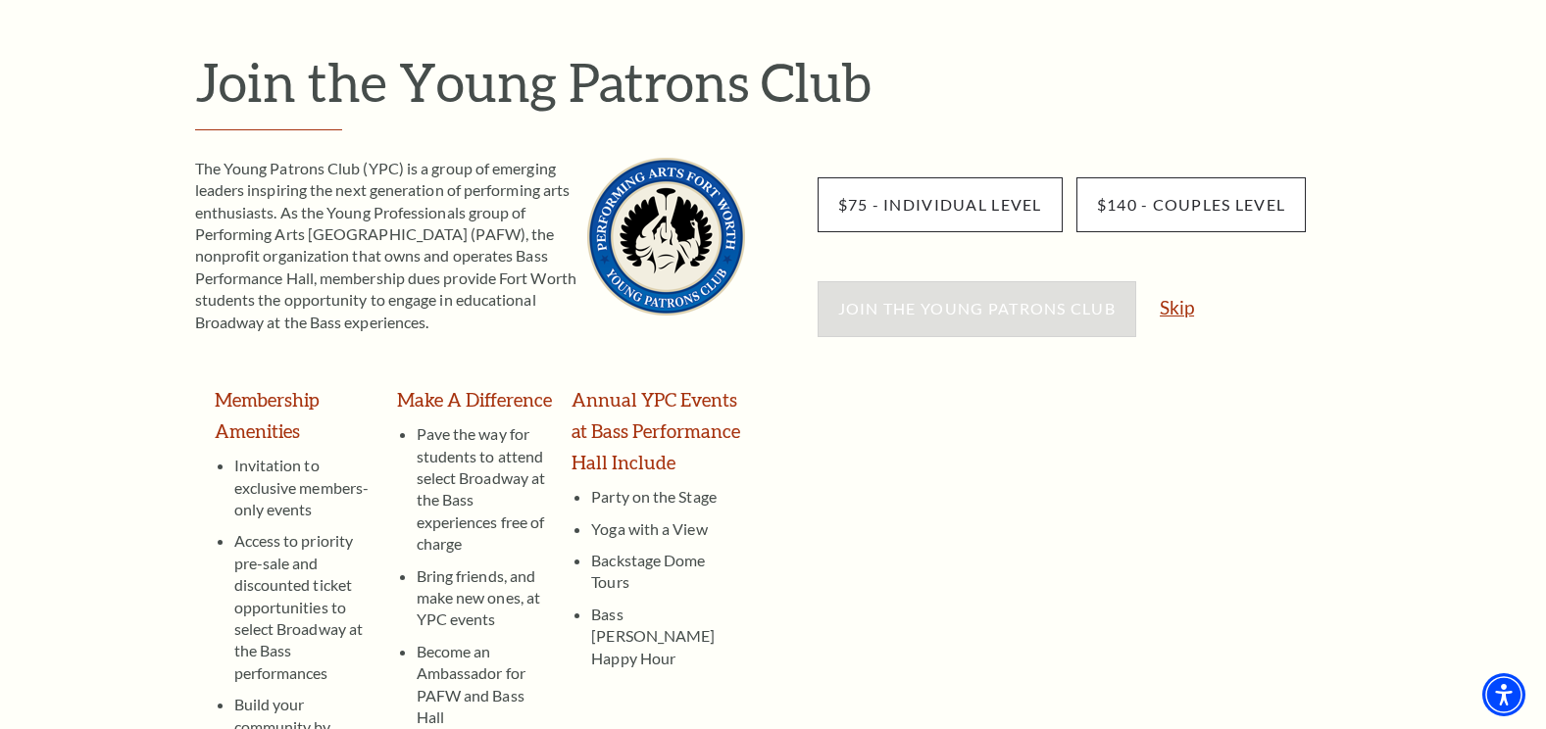
click at [1185, 316] on link "Skip" at bounding box center [1177, 307] width 34 height 19
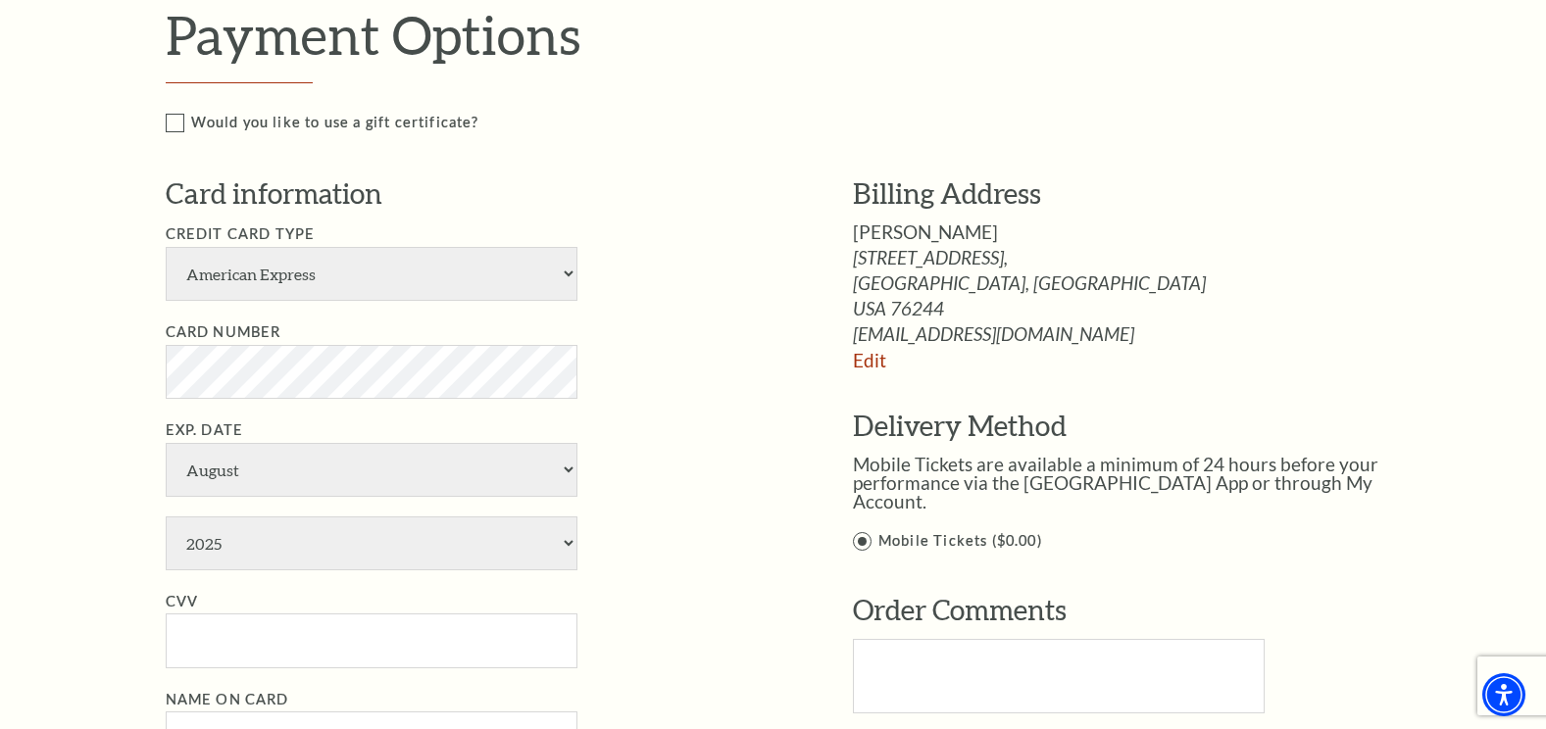
scroll to position [980, 0]
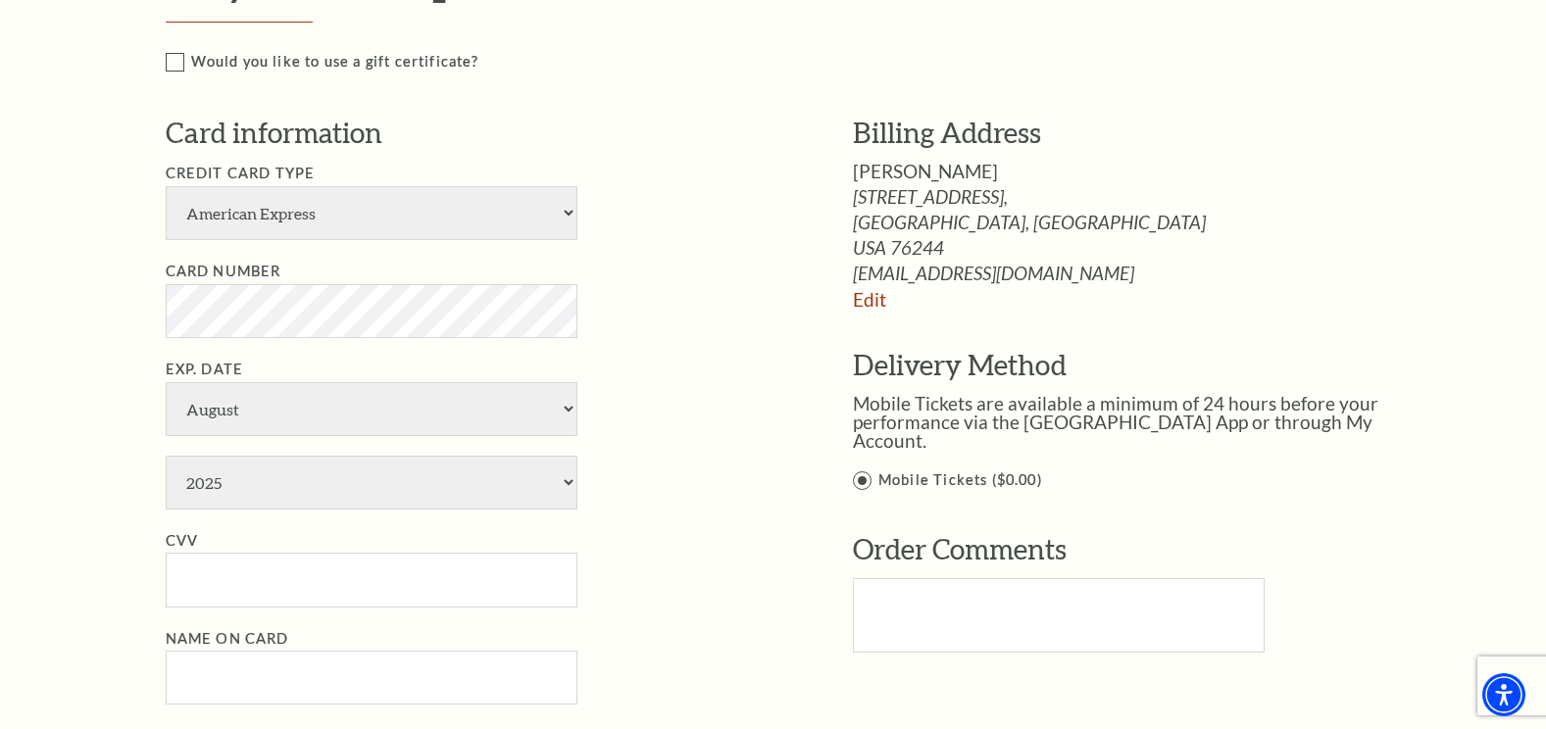
click at [50, 308] on div "Notice × Tickets cannot be removed during a Ticket Exchange. Choose Start Over …" at bounding box center [773, 280] width 1546 height 2225
click at [262, 415] on select "January February March April May June July August September October November De…" at bounding box center [372, 409] width 412 height 54
select select "7"
click at [166, 382] on select "January February March April May June July August September October November De…" at bounding box center [372, 409] width 412 height 54
click at [273, 479] on select "2025 2026 2027 2028 2029 2030 2031 2032 2033 2034" at bounding box center [372, 483] width 412 height 54
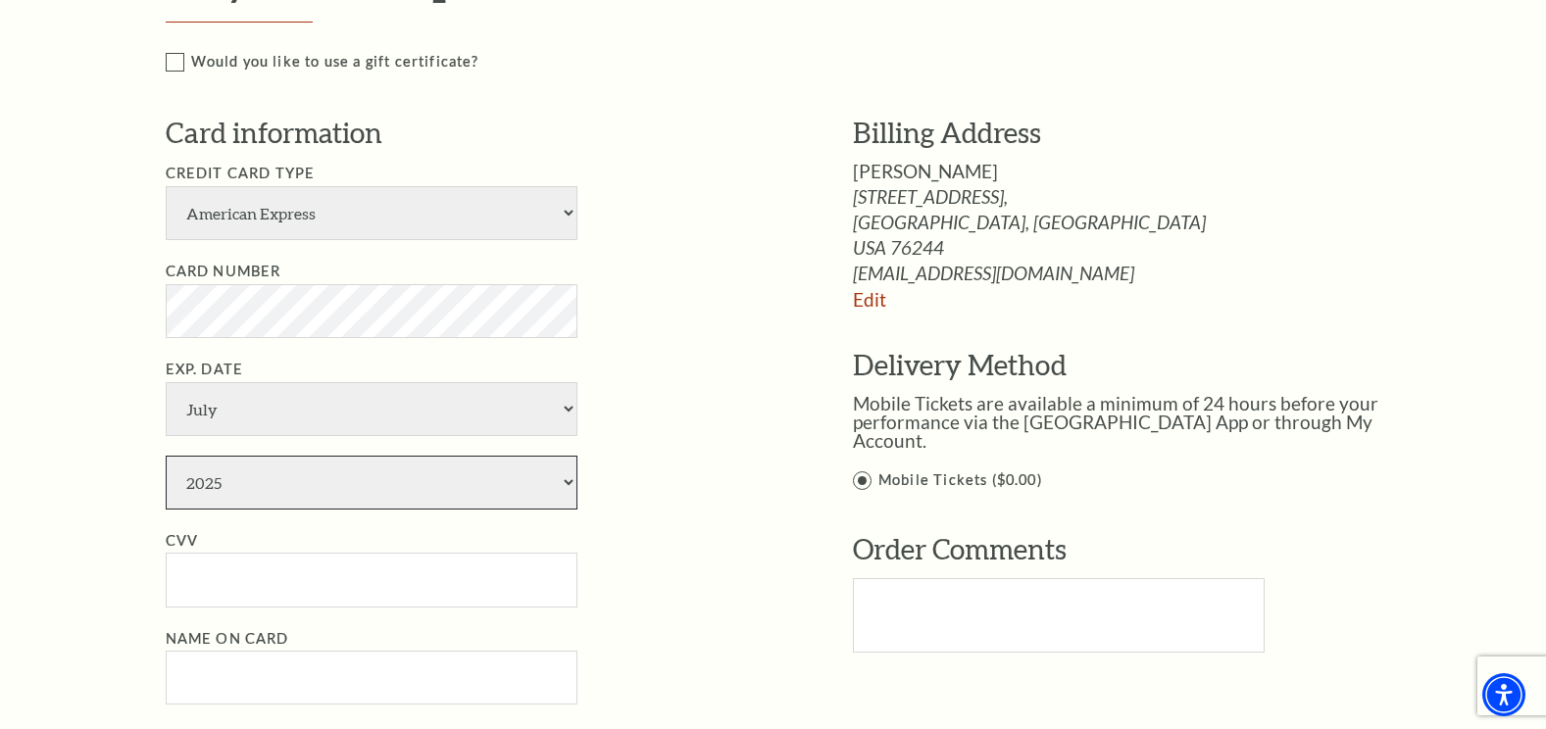
select select "2029"
click at [166, 456] on select "2025 2026 2027 2028 2029 2030 2031 2032 2033 2034" at bounding box center [372, 483] width 412 height 54
click at [565, 210] on select "American Express Visa Master Card Discover" at bounding box center [372, 213] width 412 height 54
select select "25"
click at [166, 186] on select "American Express Visa Master Card Discover" at bounding box center [372, 213] width 412 height 54
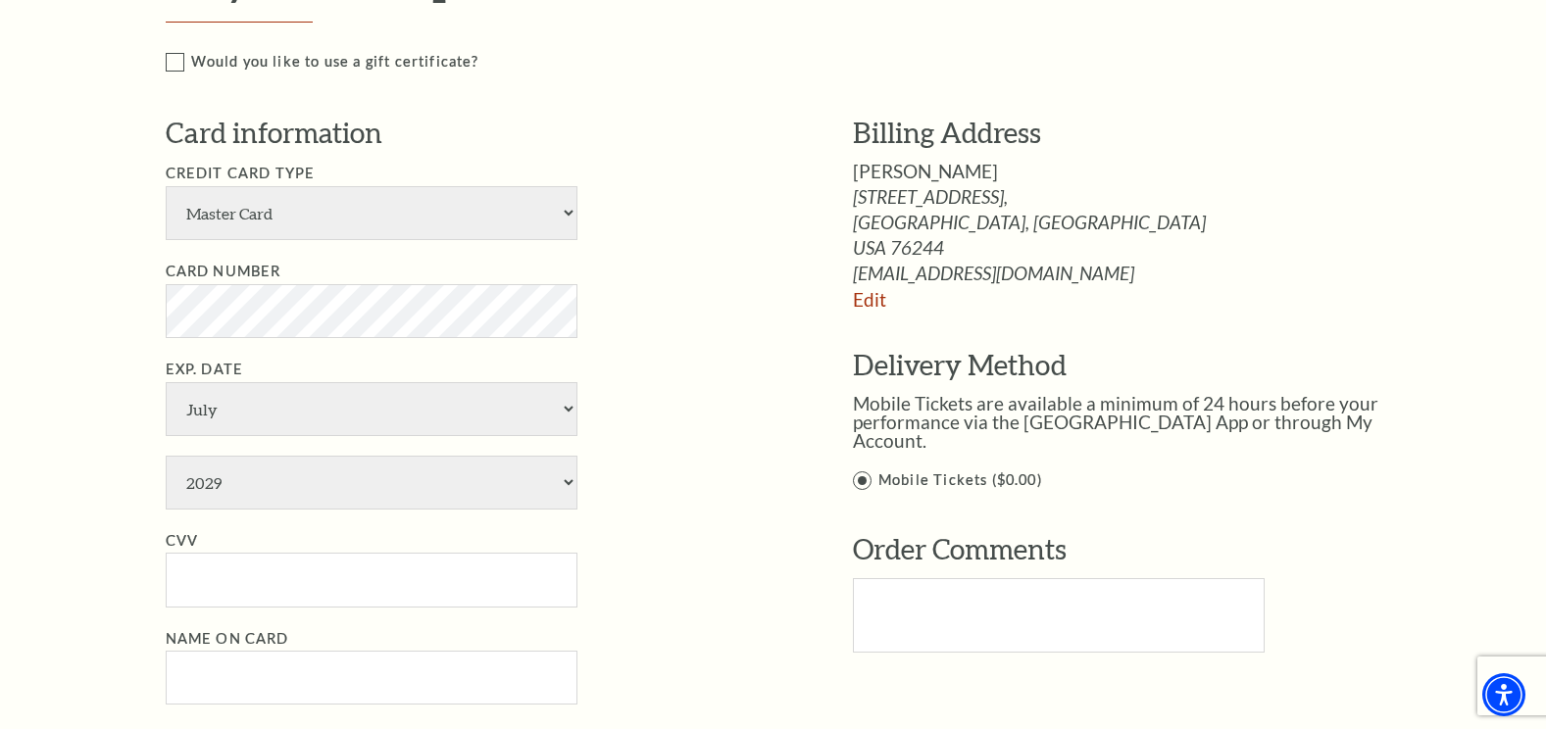
click at [40, 316] on div "Notice × Tickets cannot be removed during a Ticket Exchange. Choose Start Over …" at bounding box center [773, 280] width 1546 height 2225
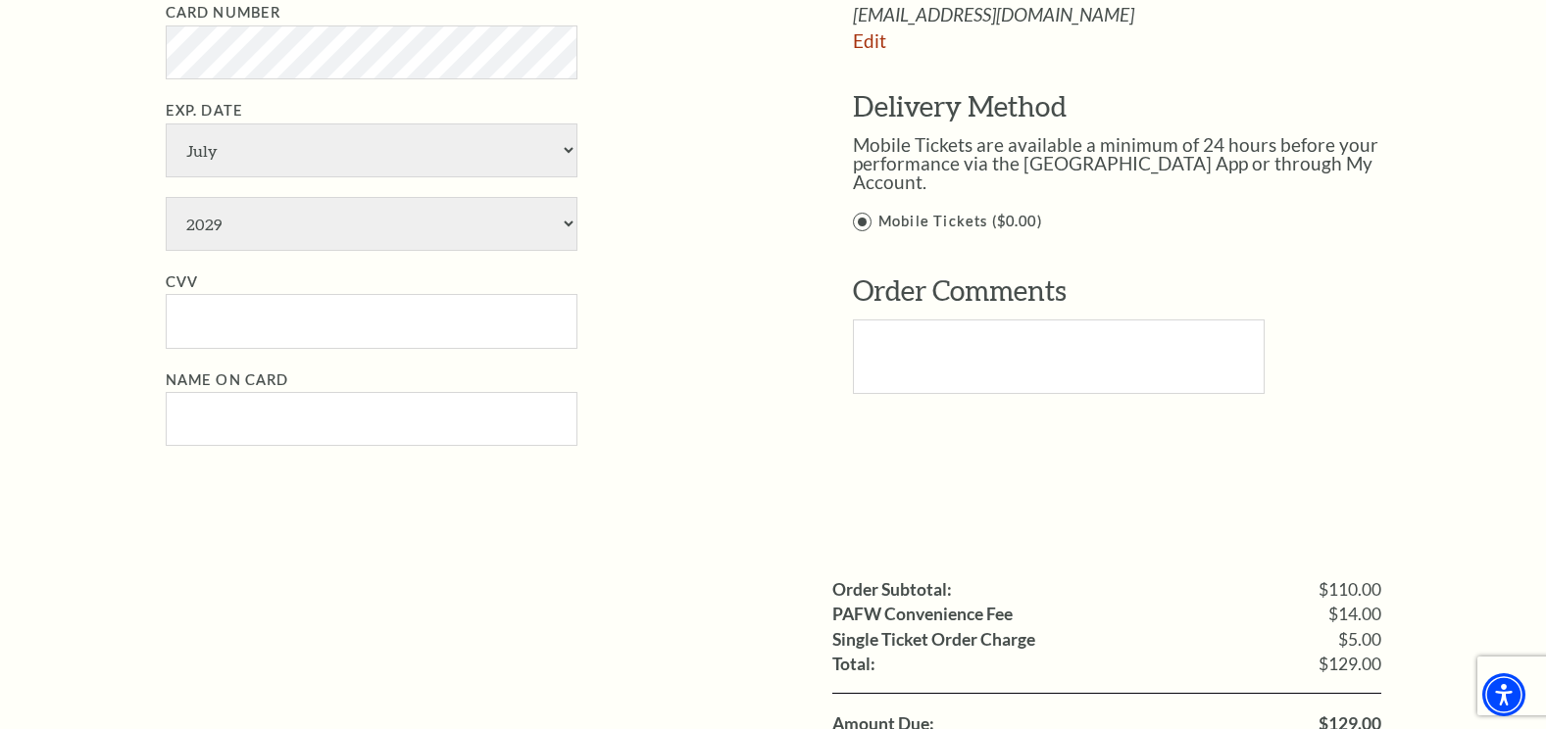
scroll to position [1274, 0]
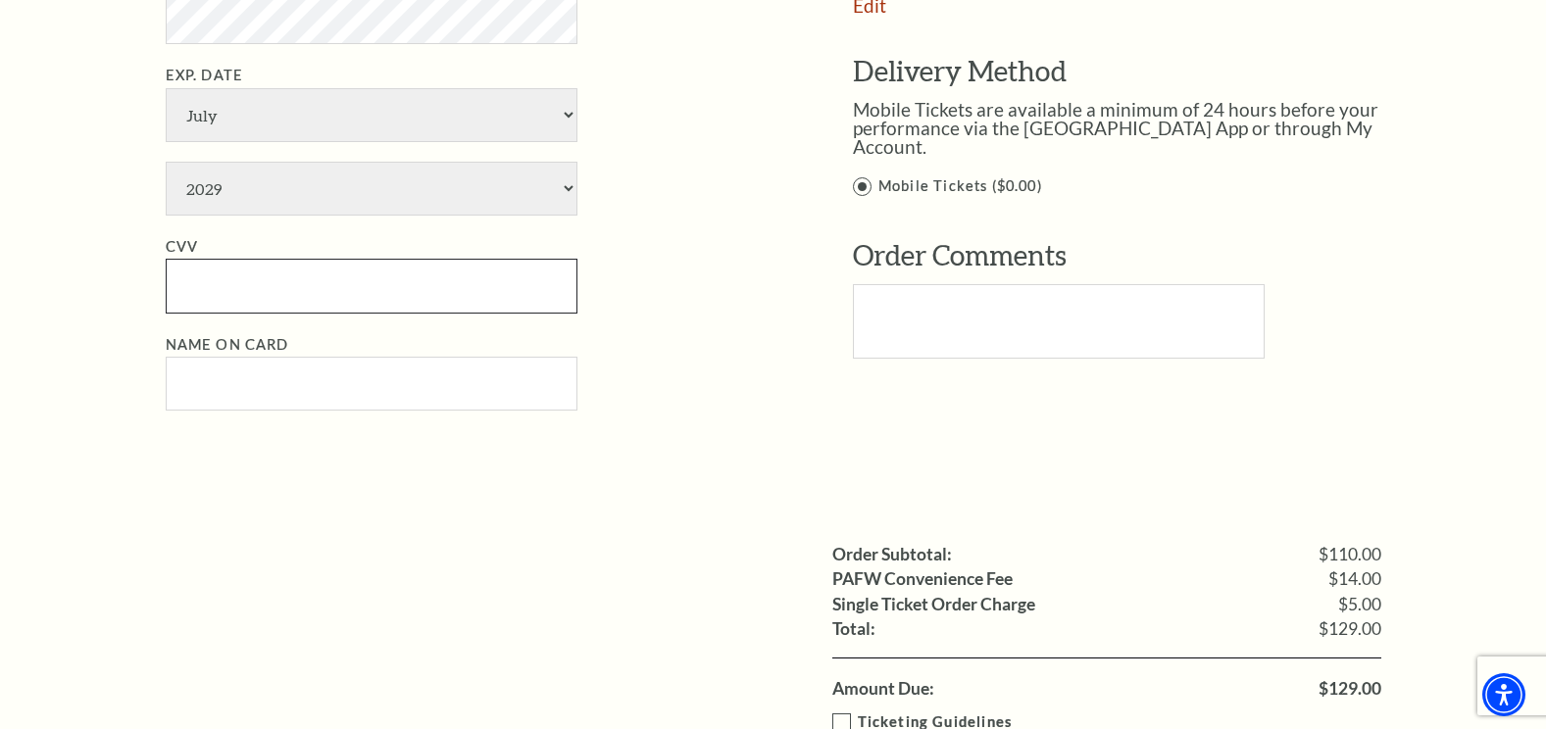
click at [241, 290] on input "CVV" at bounding box center [372, 286] width 412 height 54
type input "121"
click at [268, 382] on input "Name on Card" at bounding box center [372, 384] width 412 height 54
type input "Mark Morrell"
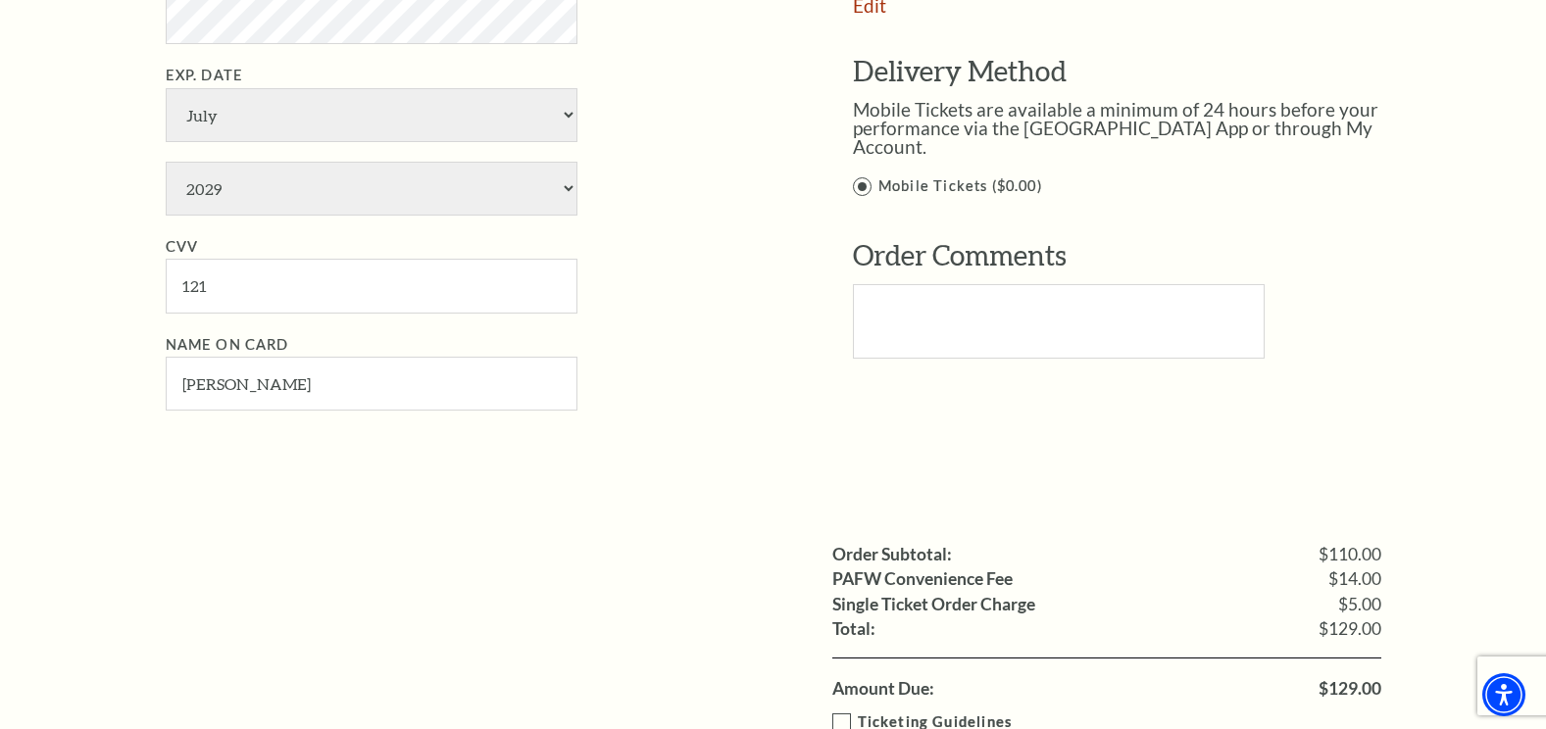
click at [752, 273] on li "CVV 121" at bounding box center [480, 274] width 628 height 78
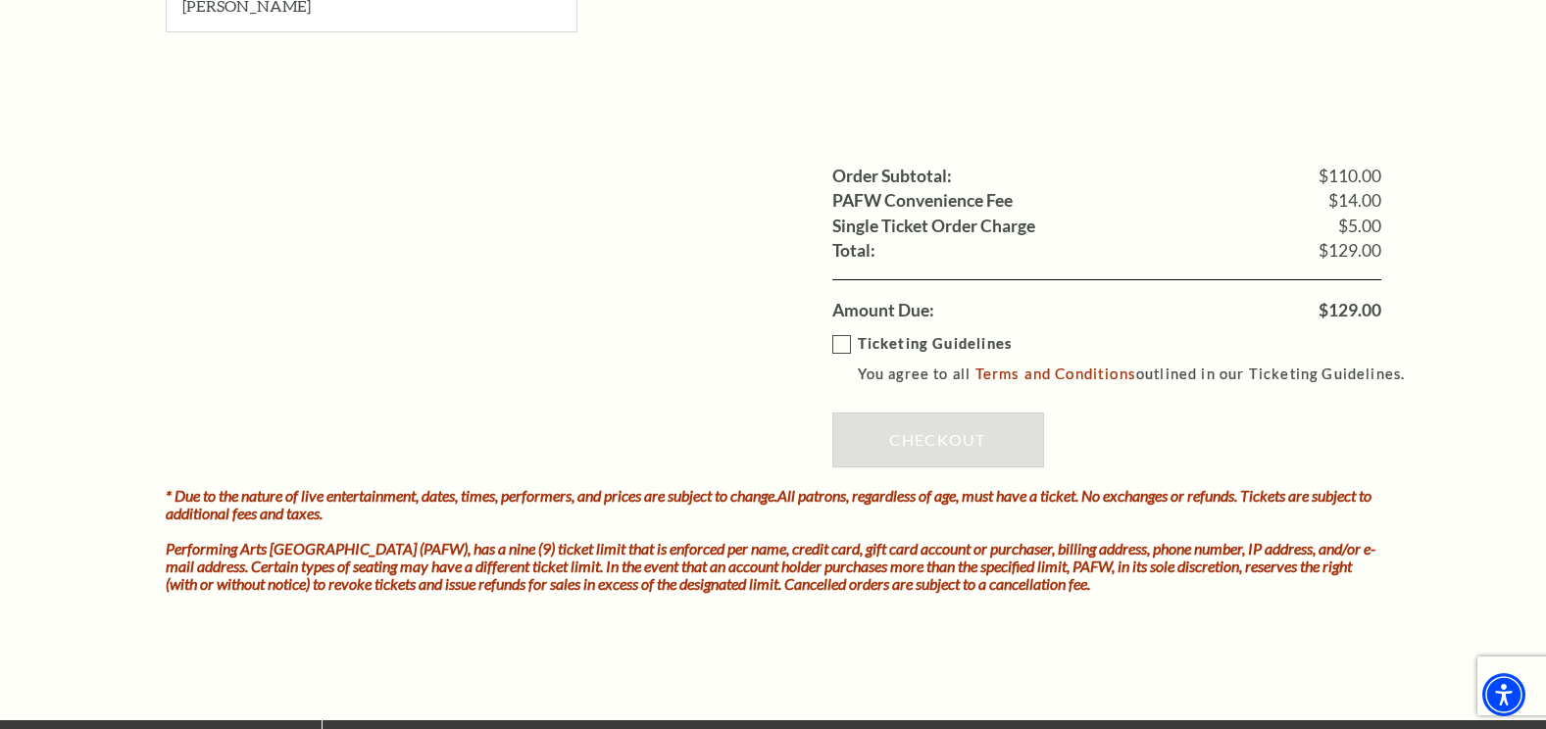
scroll to position [1666, 0]
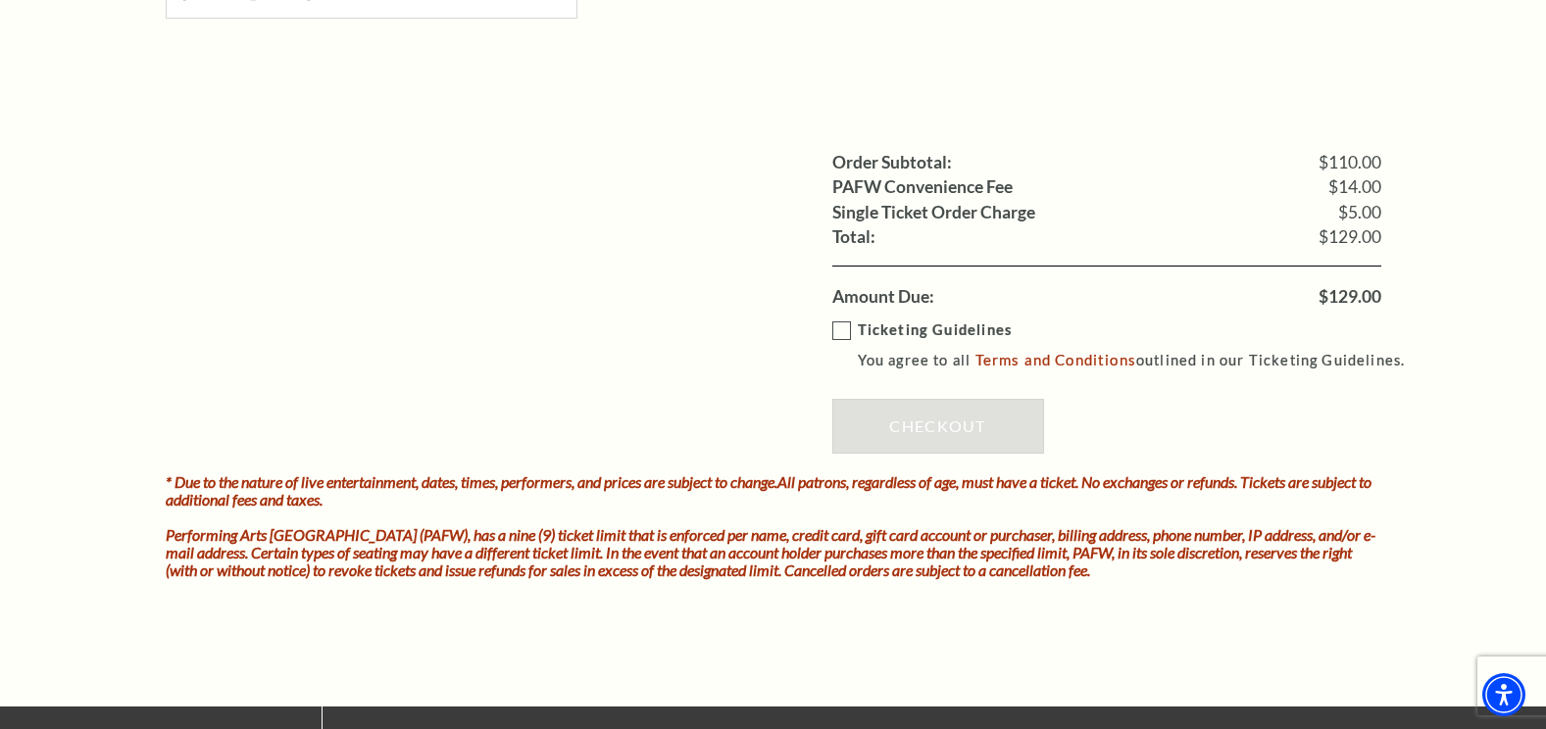
click at [844, 328] on label "Ticketing Guidelines You agree to all Terms and Conditions outlined in our Tick…" at bounding box center [1127, 346] width 591 height 54
click at [0, 0] on input "Ticketing Guidelines You agree to all Terms and Conditions outlined in our Tick…" at bounding box center [0, 0] width 0 height 0
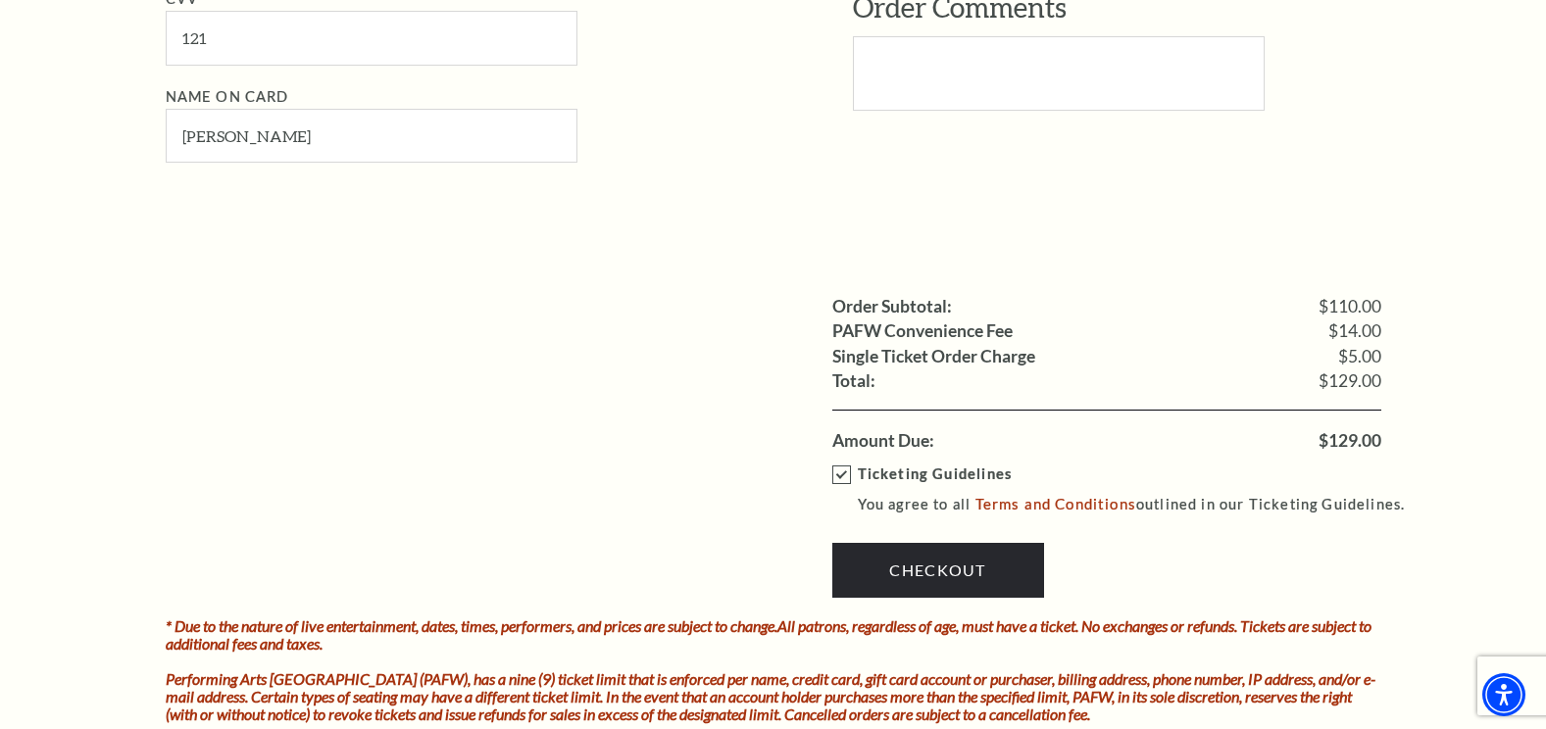
scroll to position [1568, 0]
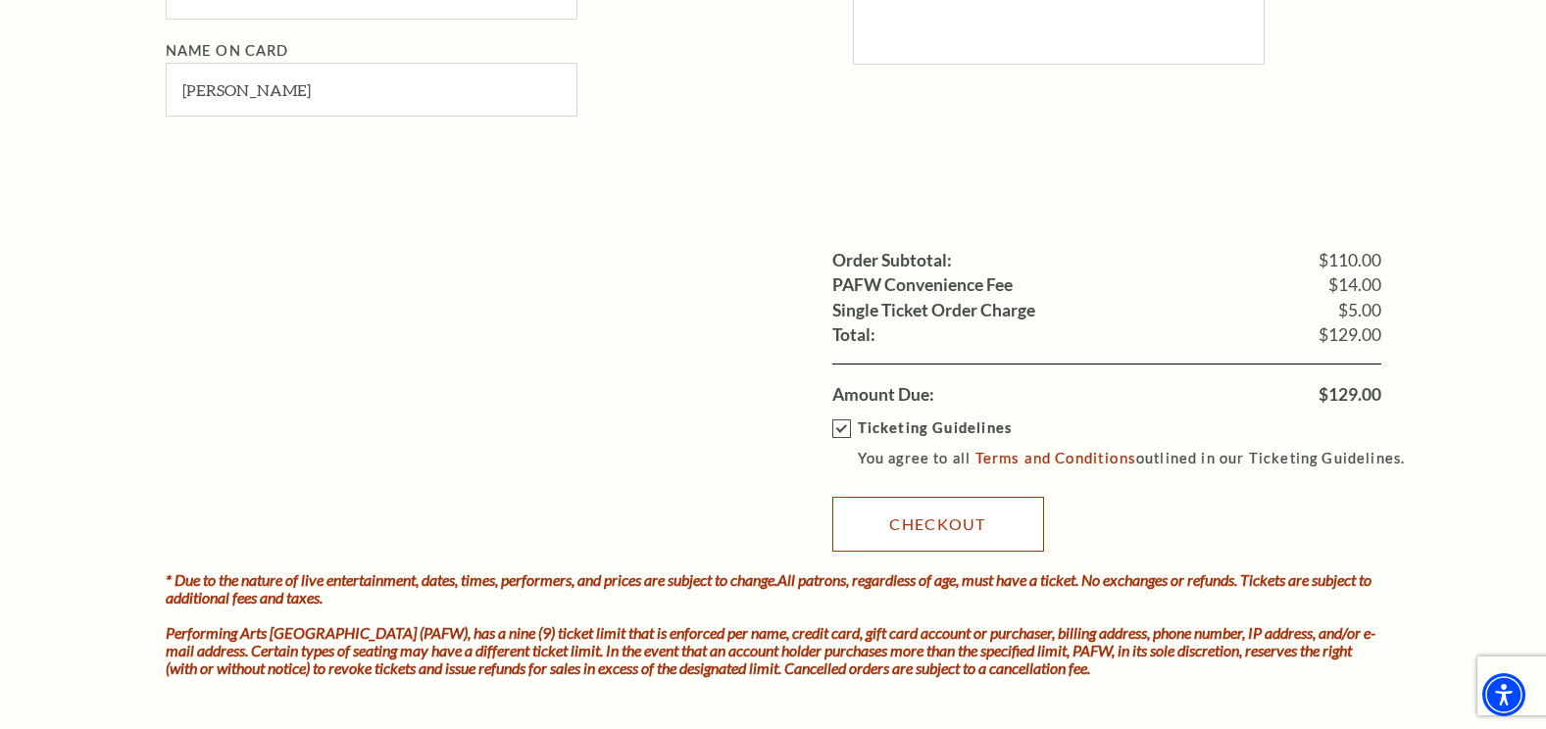
click at [928, 533] on link "Checkout" at bounding box center [938, 524] width 212 height 55
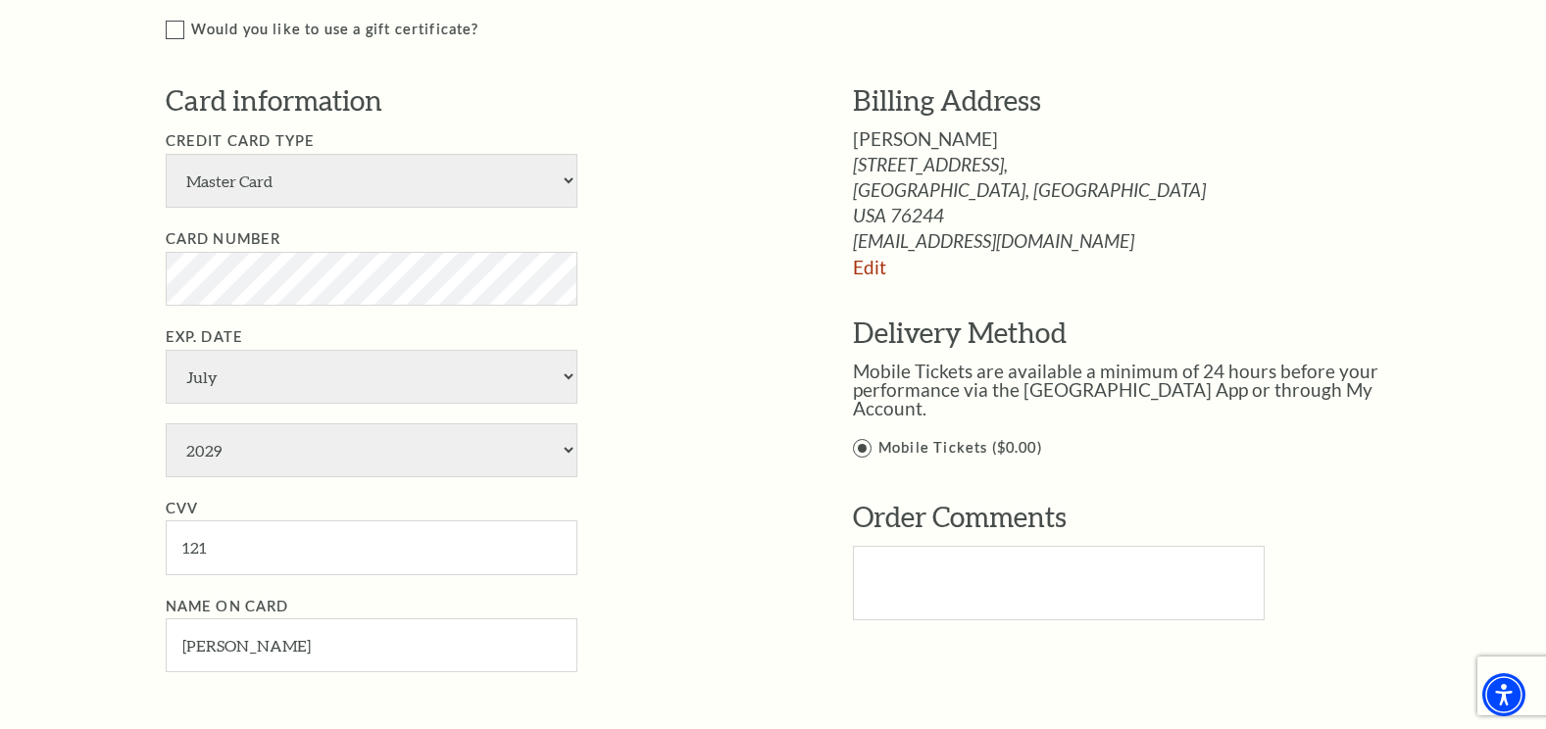
scroll to position [980, 0]
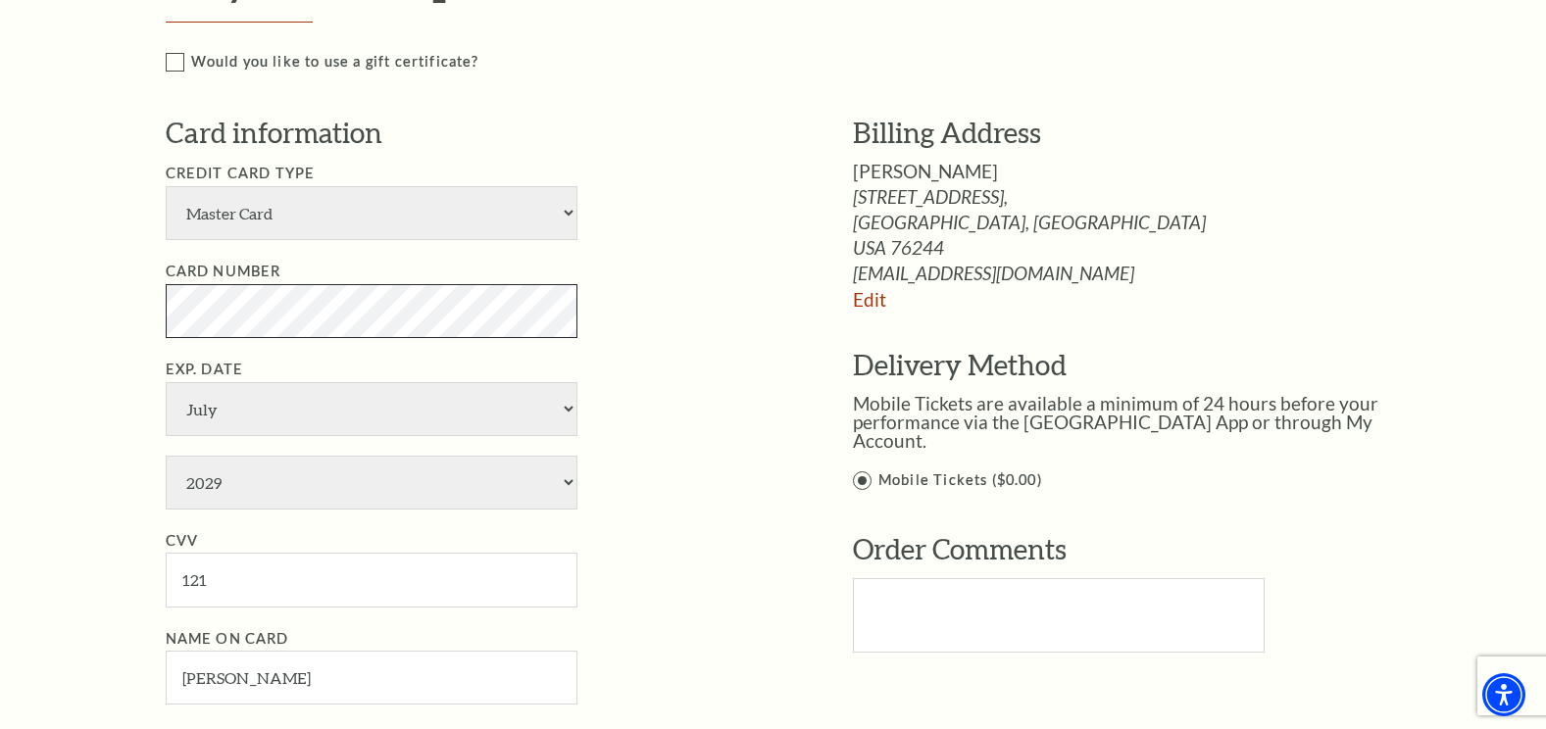
click at [28, 305] on div "Notice × Tickets cannot be removed during a Ticket Exchange. Choose Start Over …" at bounding box center [773, 365] width 1546 height 2395
click at [59, 323] on div "Notice × Tickets cannot be removed during a Ticket Exchange. Choose Start Over …" at bounding box center [773, 365] width 1546 height 2395
click at [564, 217] on select "American Express Visa Master Card Discover" at bounding box center [372, 213] width 412 height 54
select select "24"
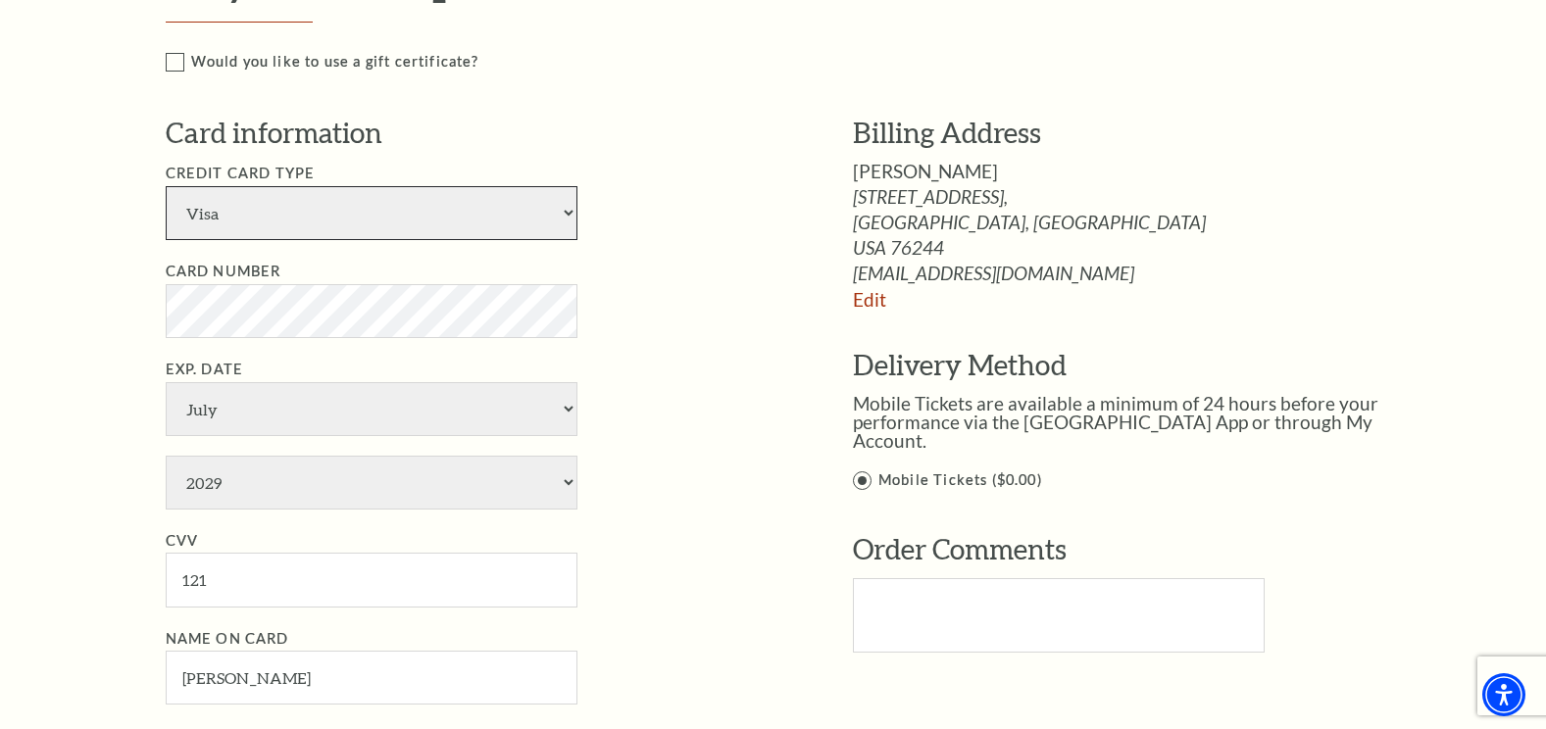
click at [166, 186] on select "American Express Visa Master Card Discover" at bounding box center [372, 213] width 412 height 54
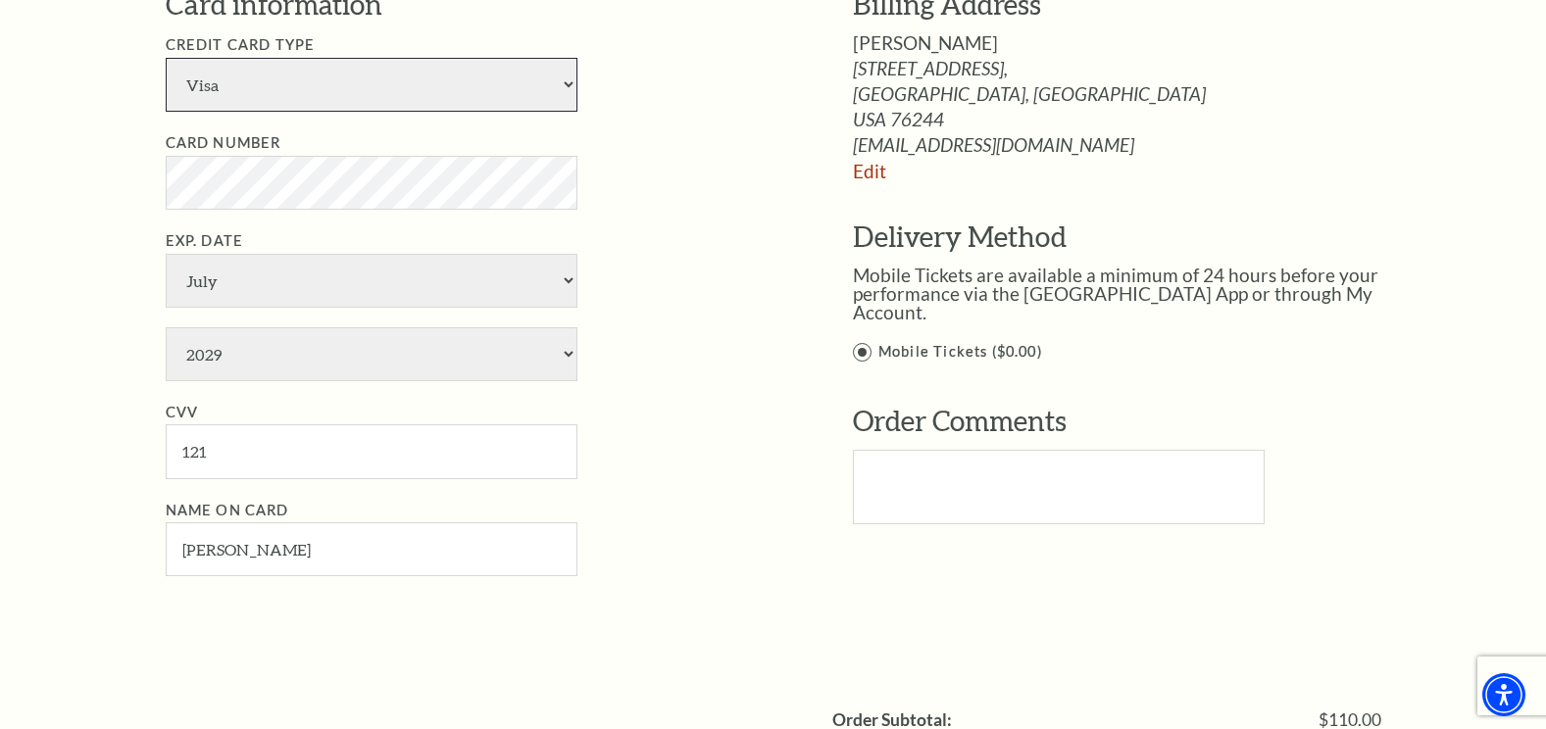
scroll to position [1078, 0]
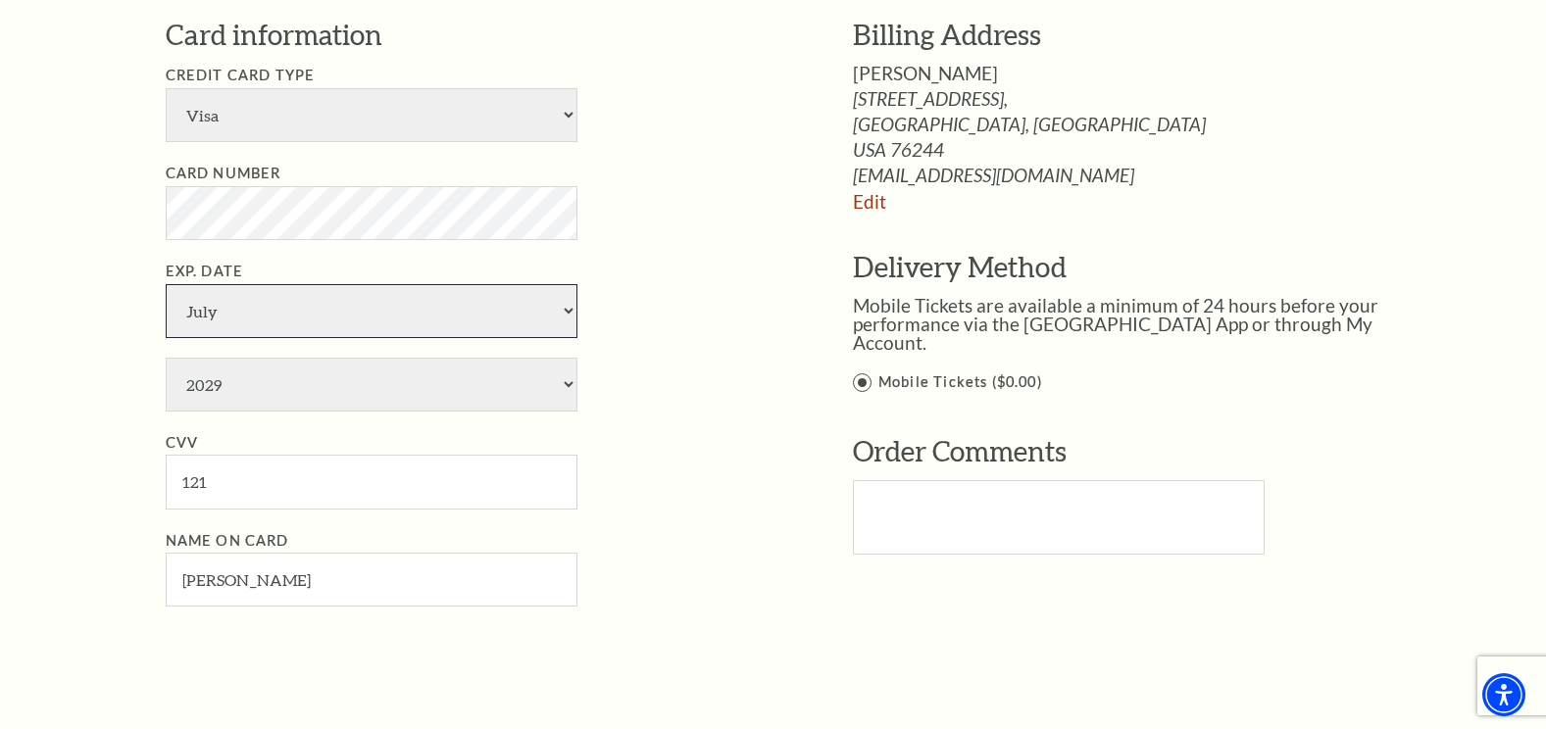
click at [271, 315] on select "January February March April May June July August September October November De…" at bounding box center [372, 311] width 412 height 54
select select "5"
click at [166, 284] on select "January February March April May June July August September October November De…" at bounding box center [372, 311] width 412 height 54
drag, startPoint x: 226, startPoint y: 484, endPoint x: 142, endPoint y: 469, distance: 85.7
click at [143, 479] on div "Notice × Tickets cannot be removed during a Ticket Exchange. Choose Start Over …" at bounding box center [773, 267] width 1546 height 2395
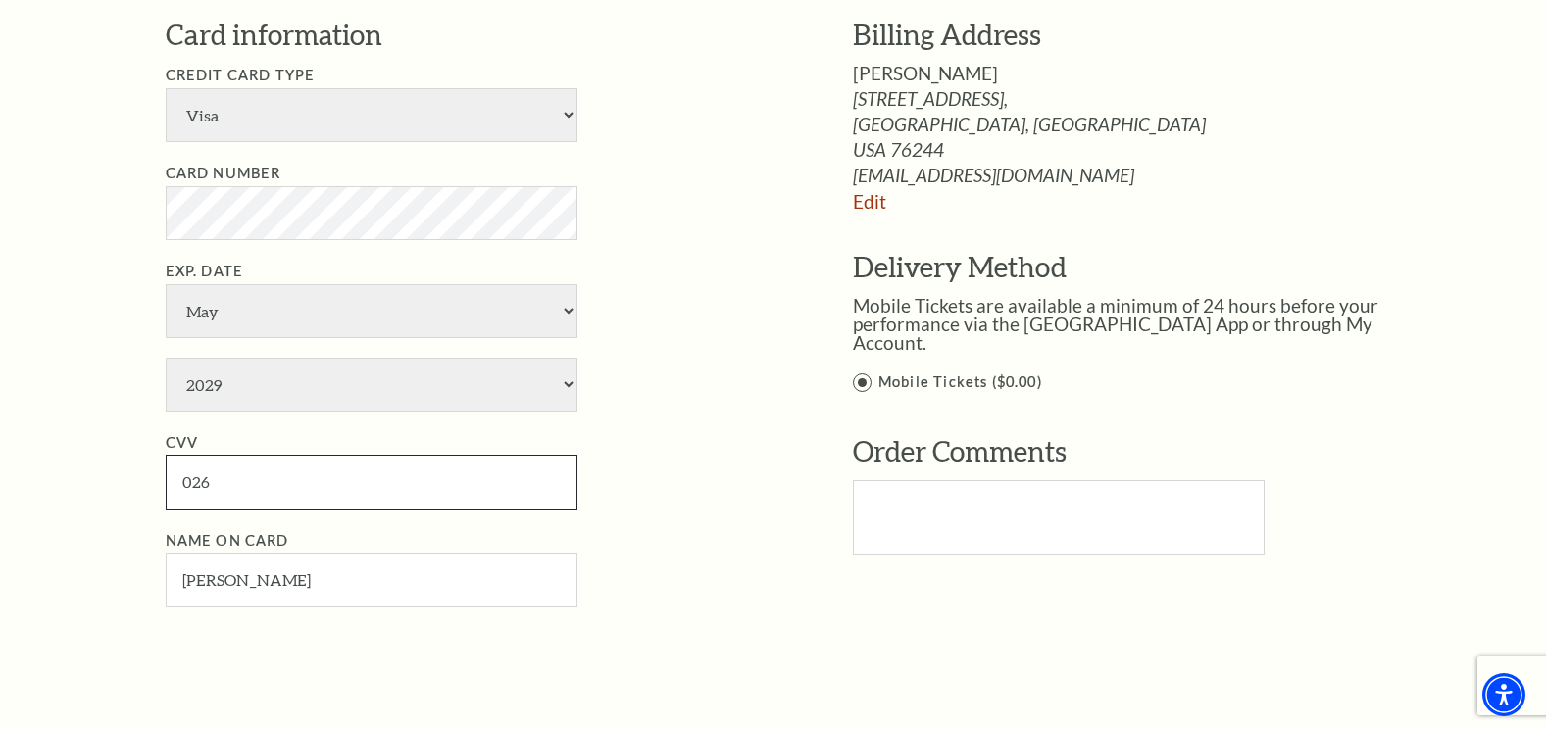
type input "026"
click at [92, 374] on div "Notice × Tickets cannot be removed during a Ticket Exchange. Choose Start Over …" at bounding box center [773, 267] width 1546 height 2395
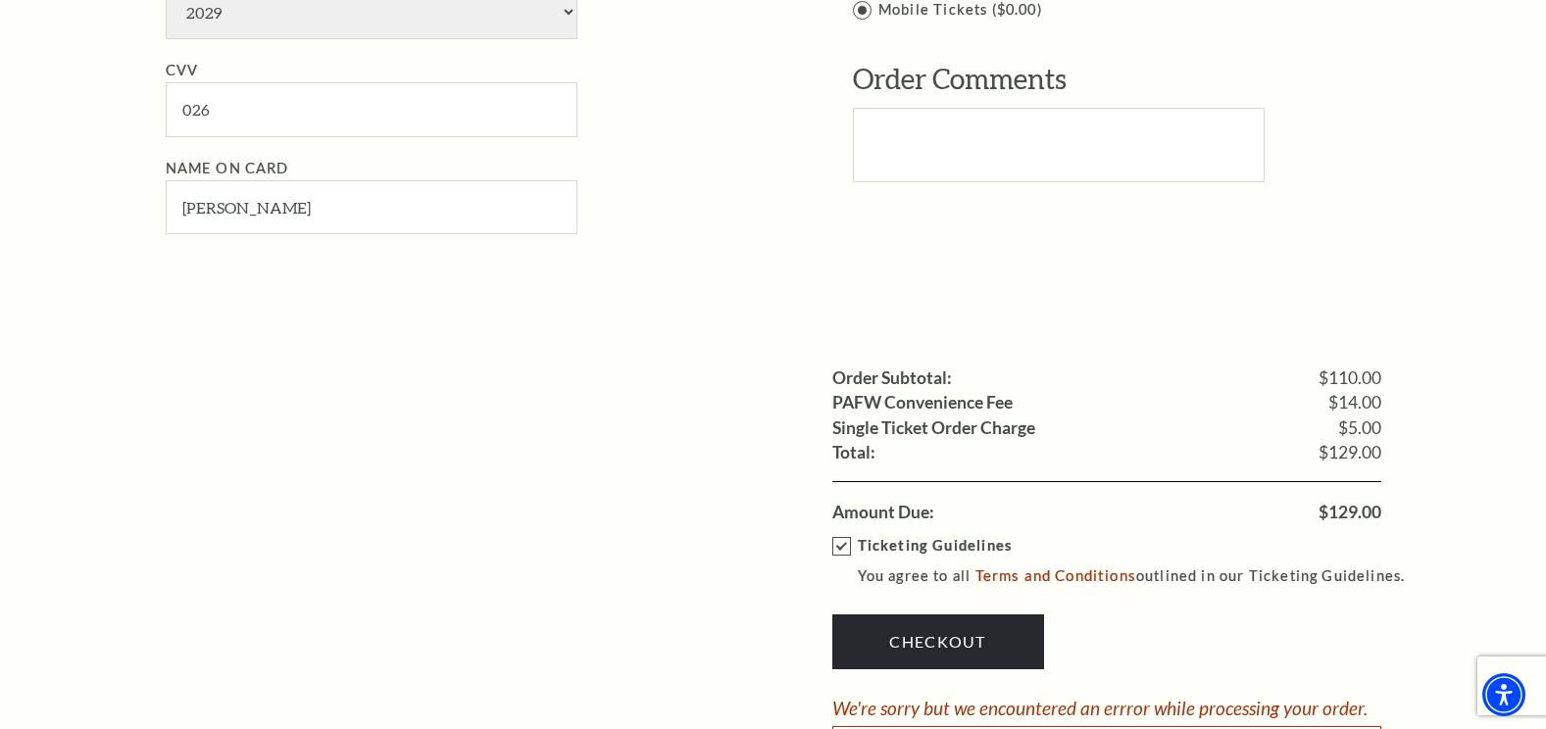
scroll to position [1568, 0]
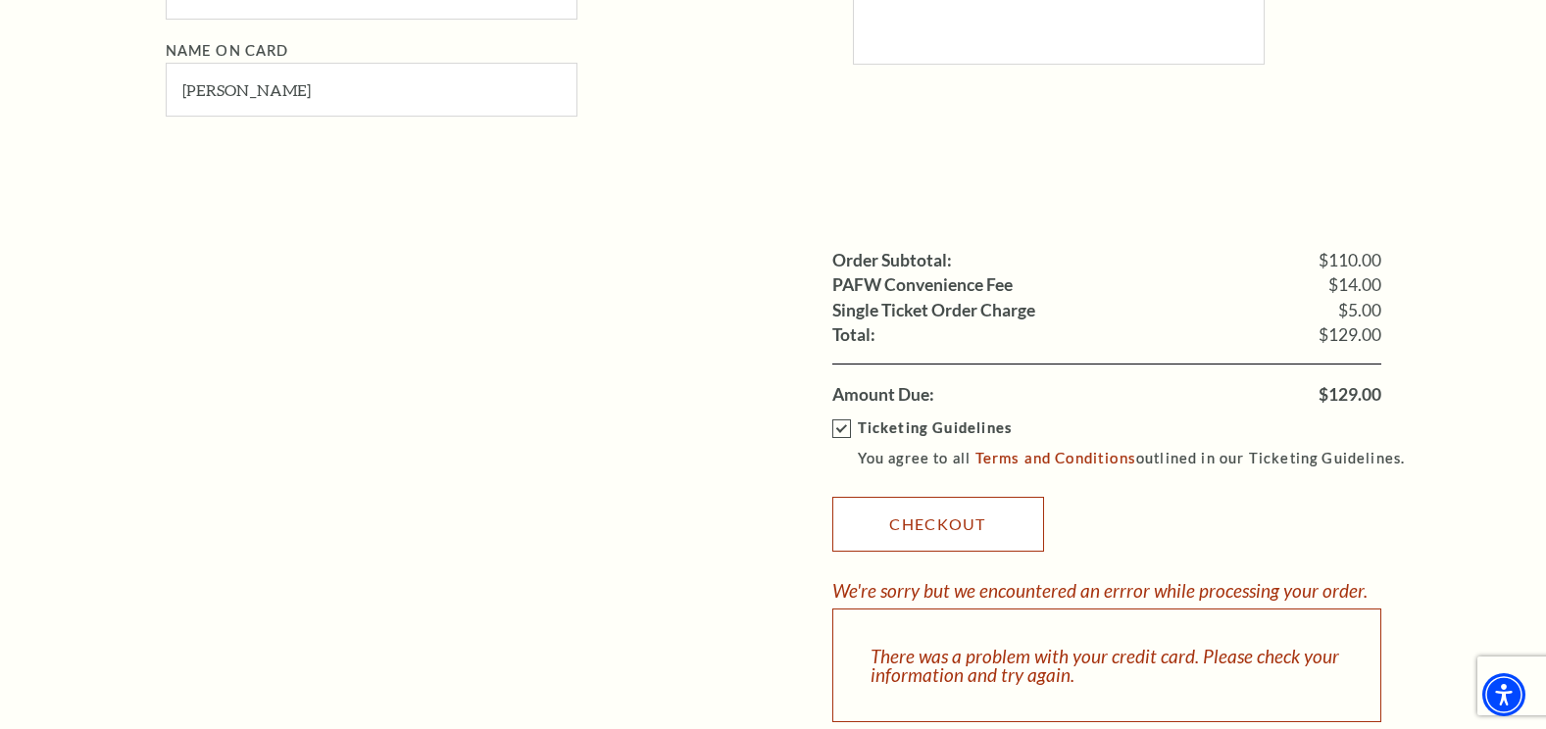
click at [905, 519] on link "Checkout" at bounding box center [938, 524] width 212 height 55
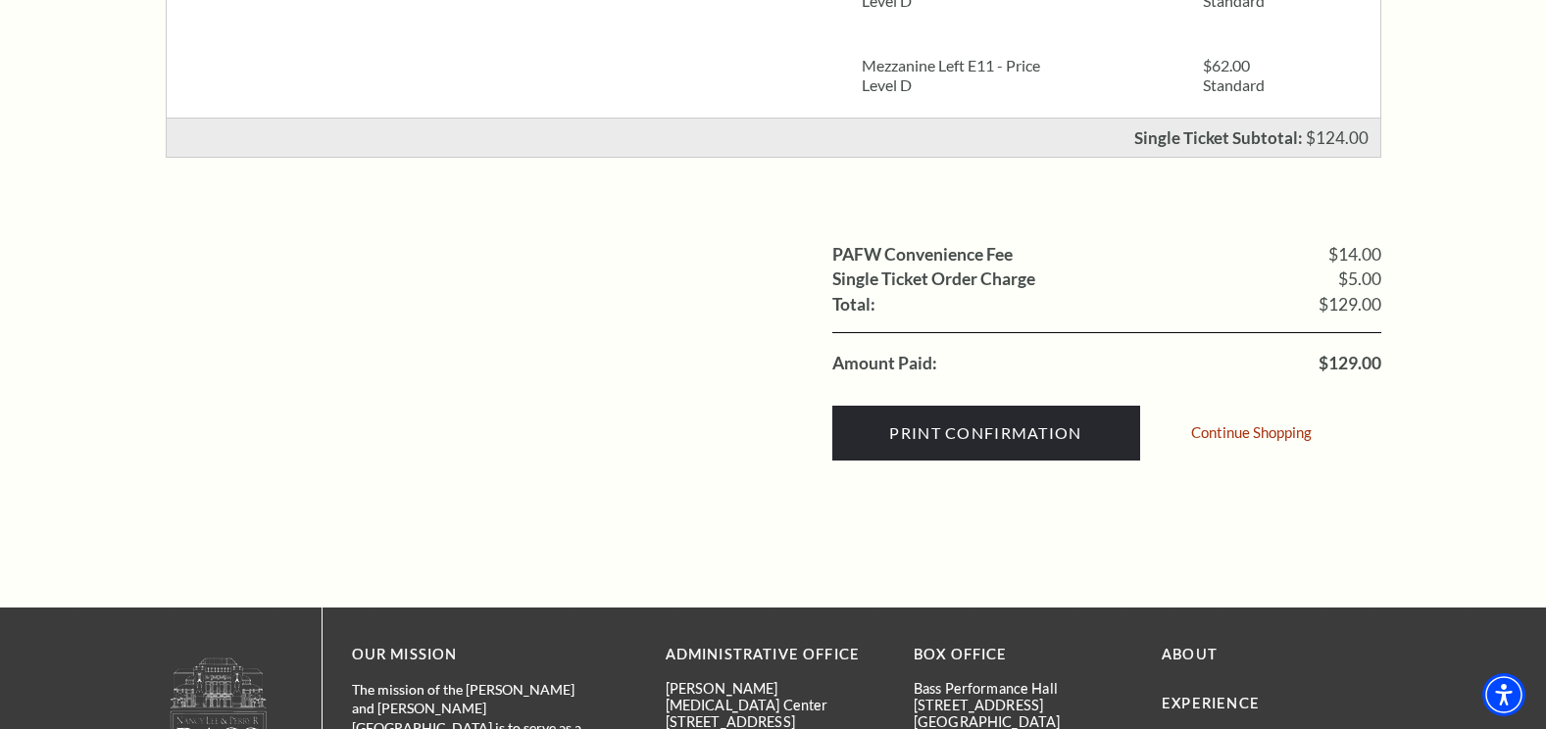
scroll to position [588, 0]
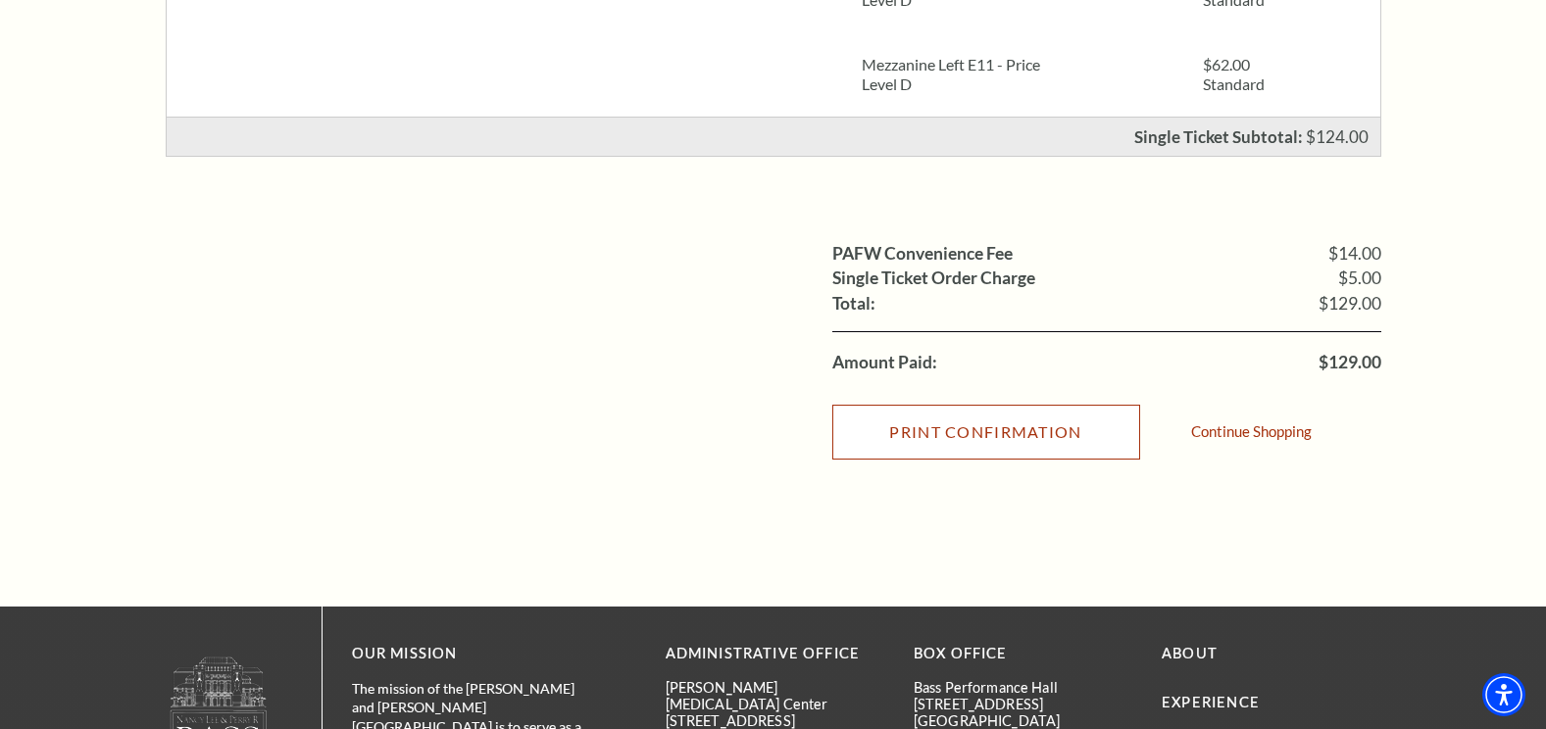
click at [1004, 432] on input "Print Confirmation" at bounding box center [986, 432] width 308 height 55
